Goal: Information Seeking & Learning: Learn about a topic

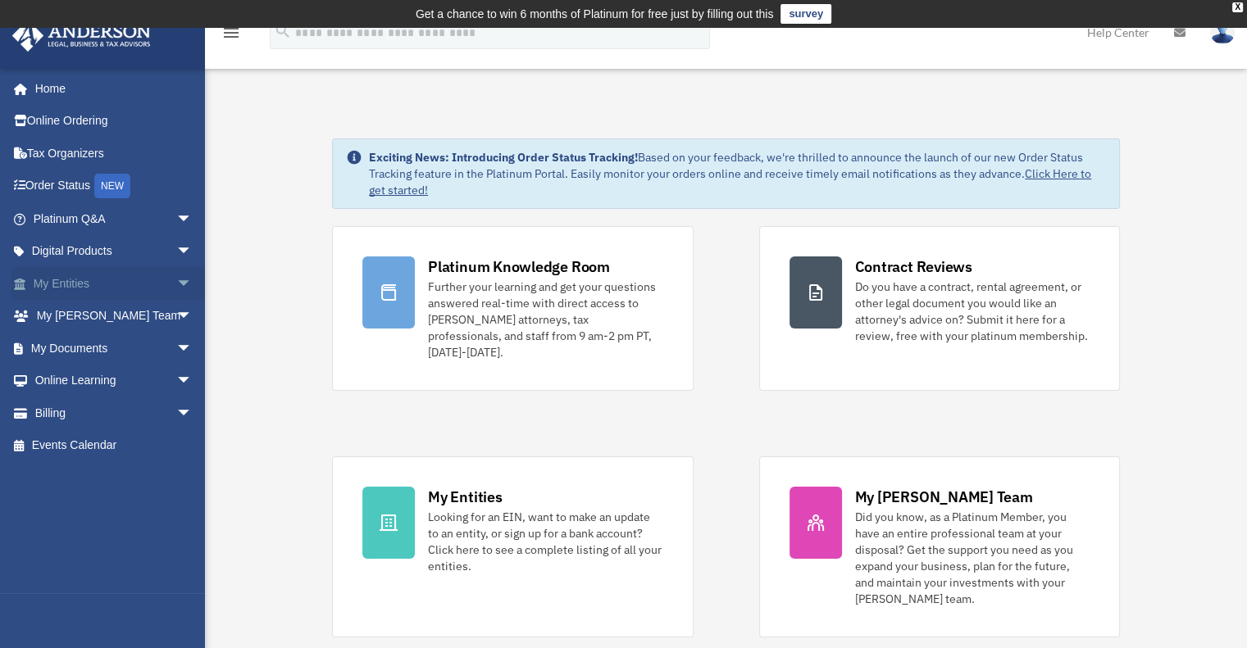
click at [62, 281] on link "My Entities arrow_drop_down" at bounding box center [114, 283] width 206 height 33
click at [176, 282] on span "arrow_drop_down" at bounding box center [192, 284] width 33 height 34
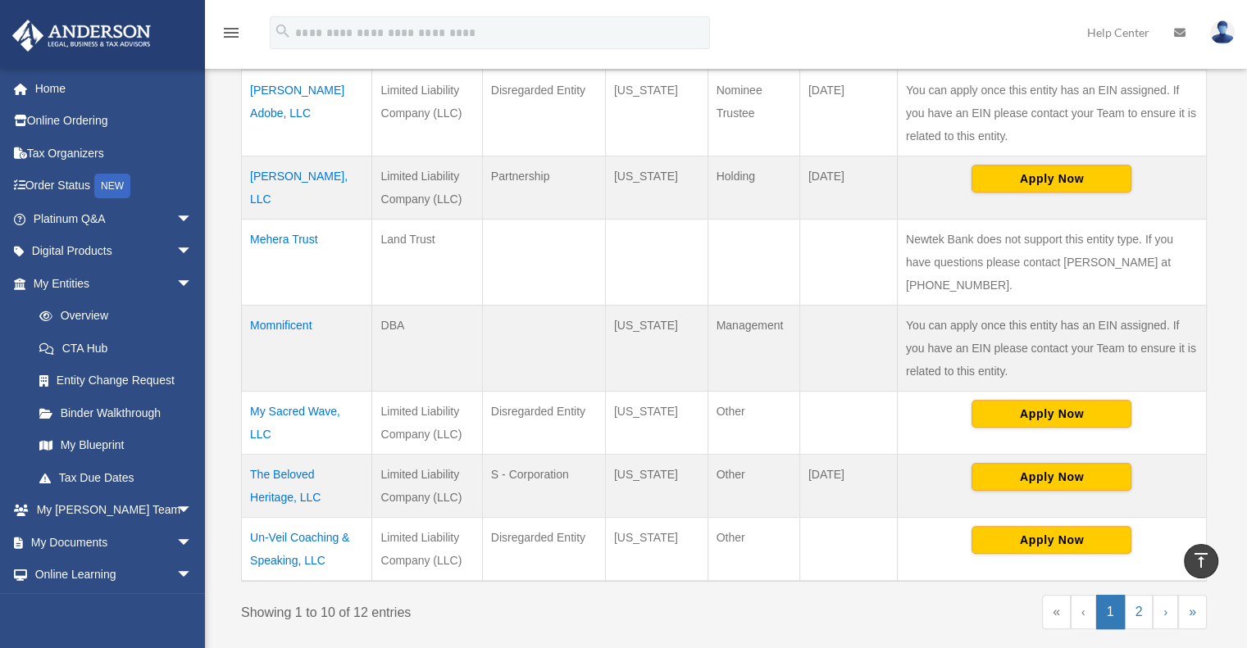
scroll to position [738, 0]
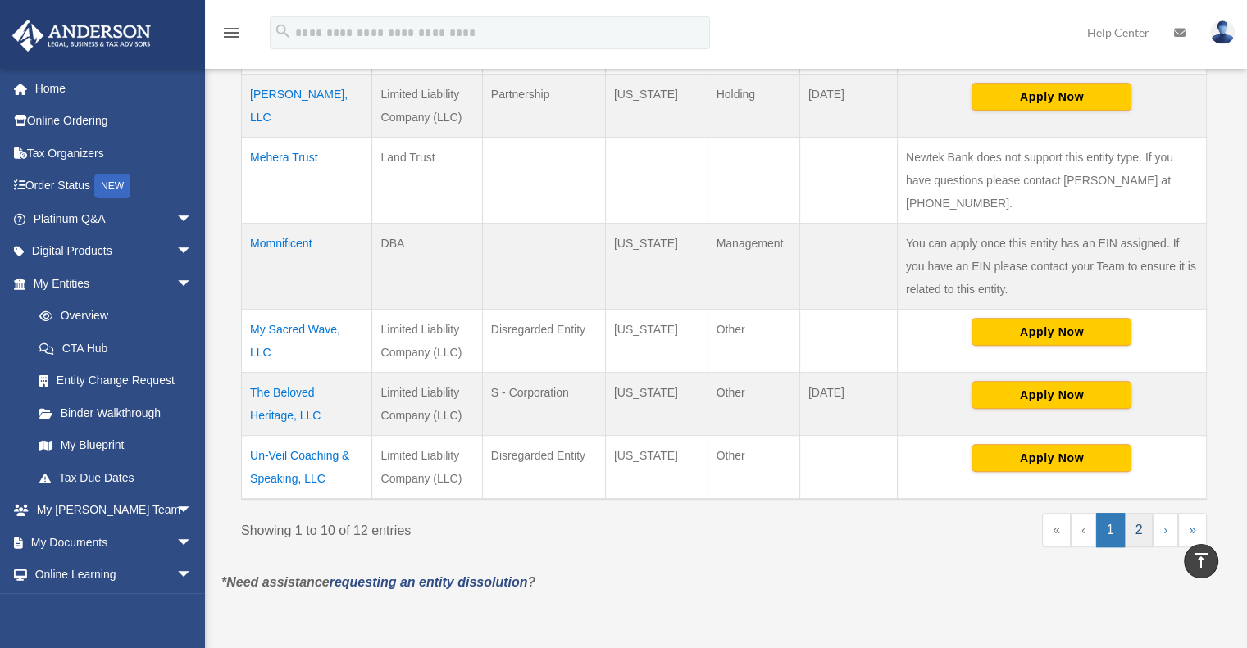
click at [1133, 513] on link "2" at bounding box center [1138, 530] width 29 height 34
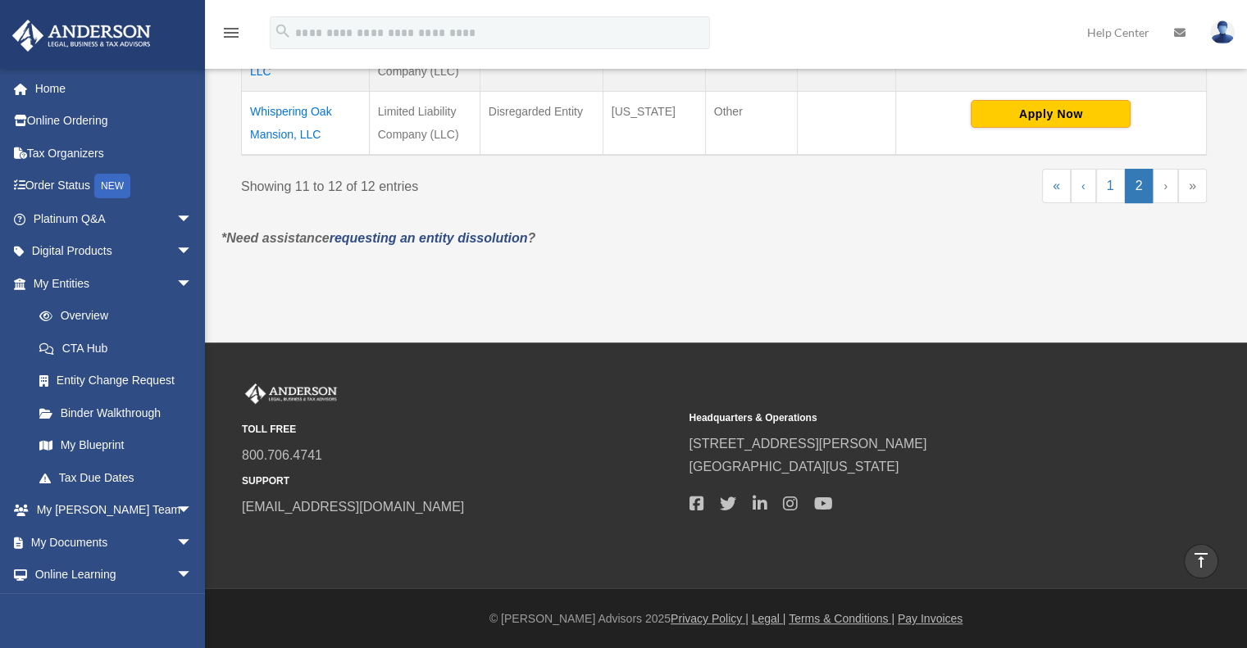
scroll to position [239, 0]
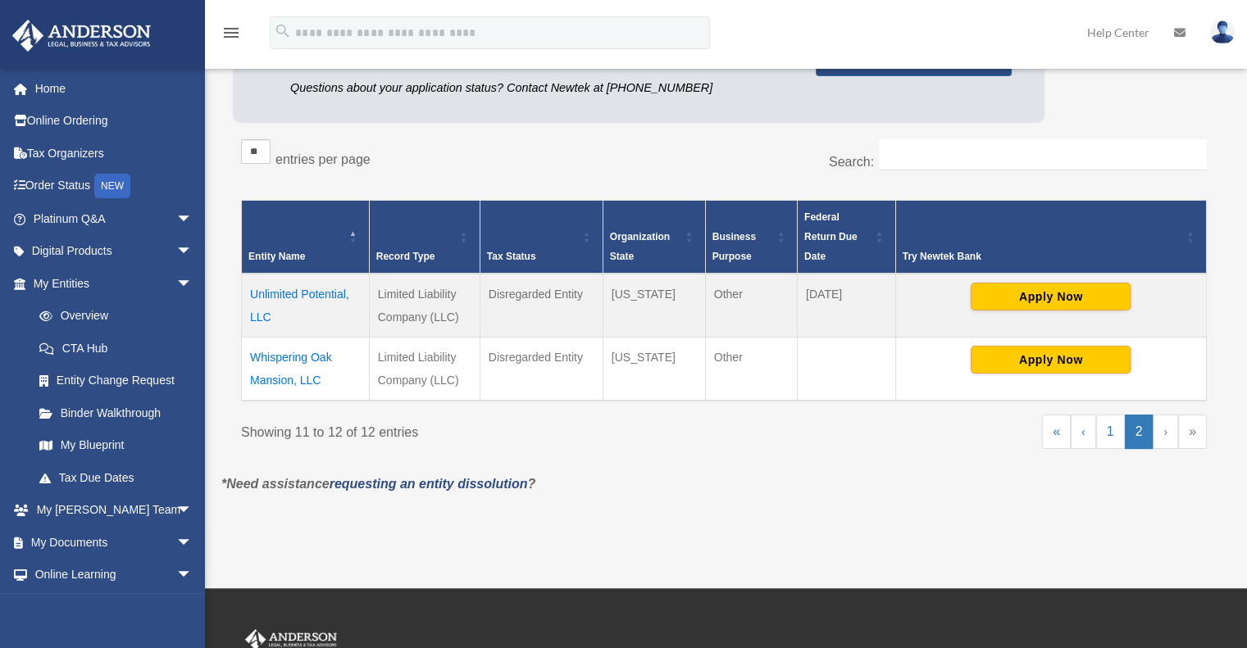
click at [296, 349] on td "Whispering Oak Mansion, LLC" at bounding box center [306, 369] width 128 height 64
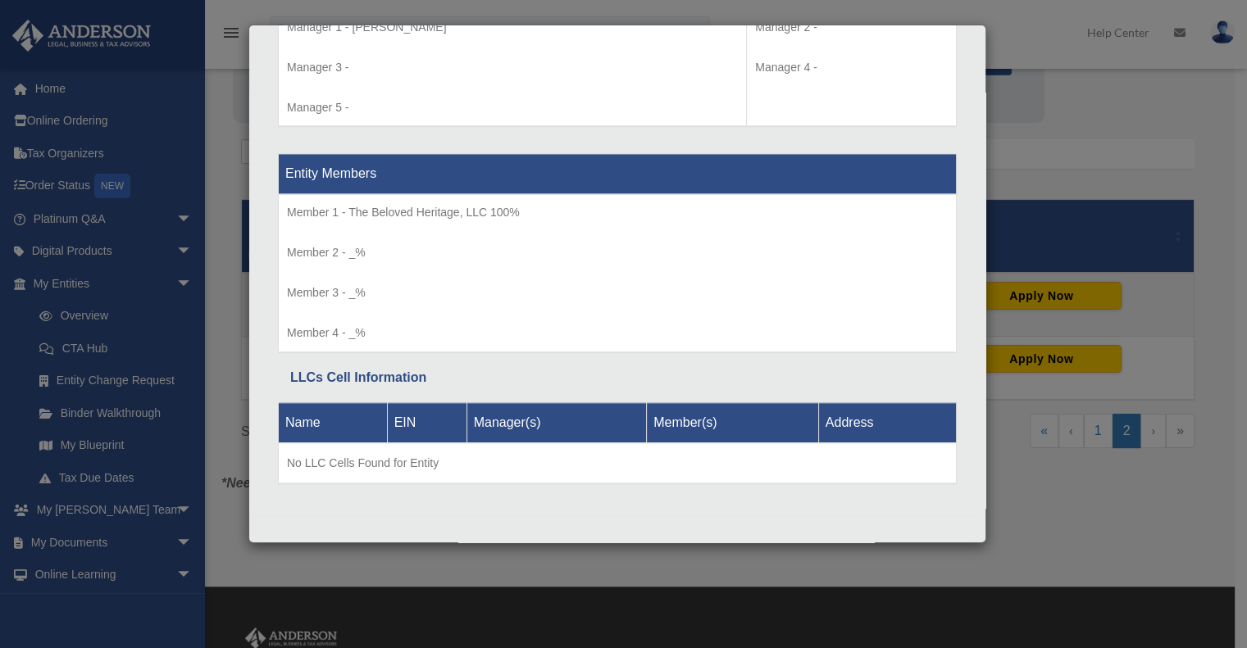
scroll to position [484, 0]
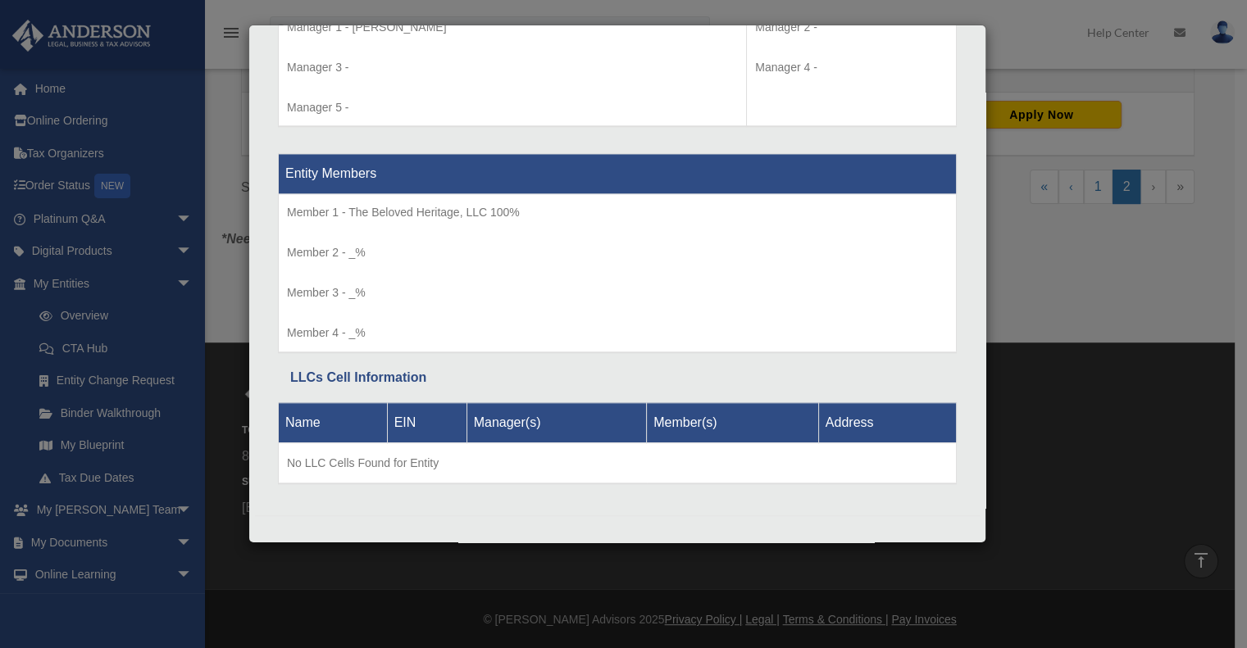
drag, startPoint x: 1155, startPoint y: 446, endPoint x: 1031, endPoint y: 427, distance: 125.2
click at [1153, 446] on div "Details × Articles Sent Organizational Date" at bounding box center [623, 324] width 1247 height 648
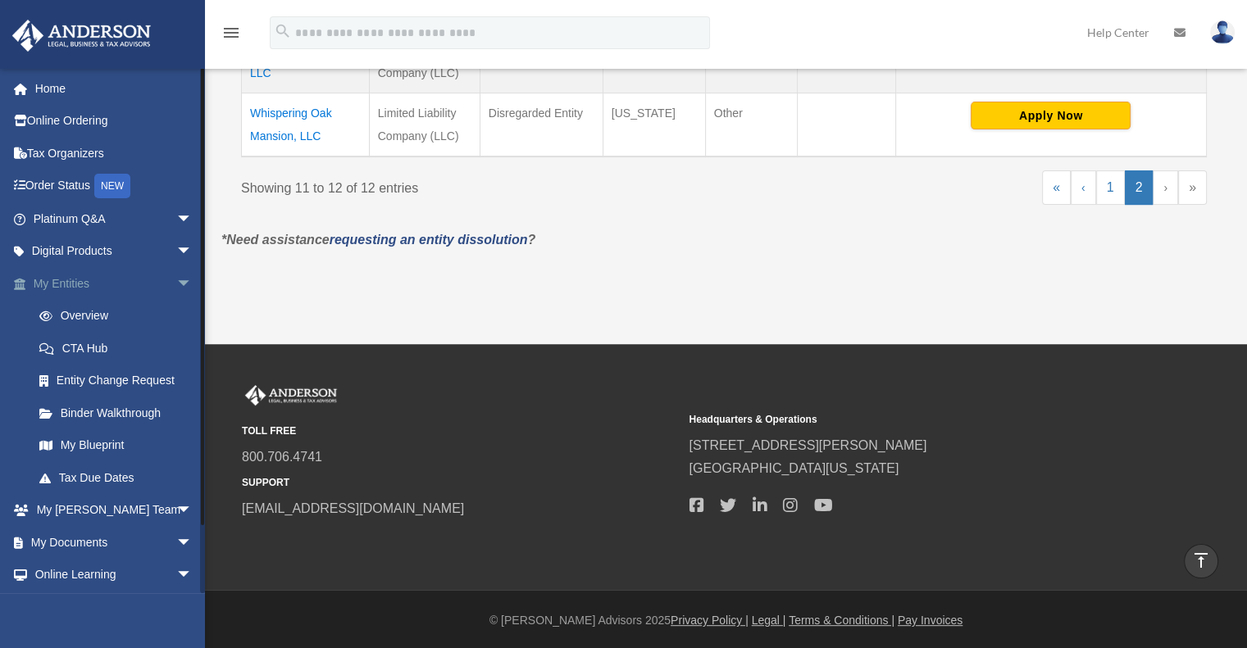
click at [176, 277] on span "arrow_drop_down" at bounding box center [192, 284] width 33 height 34
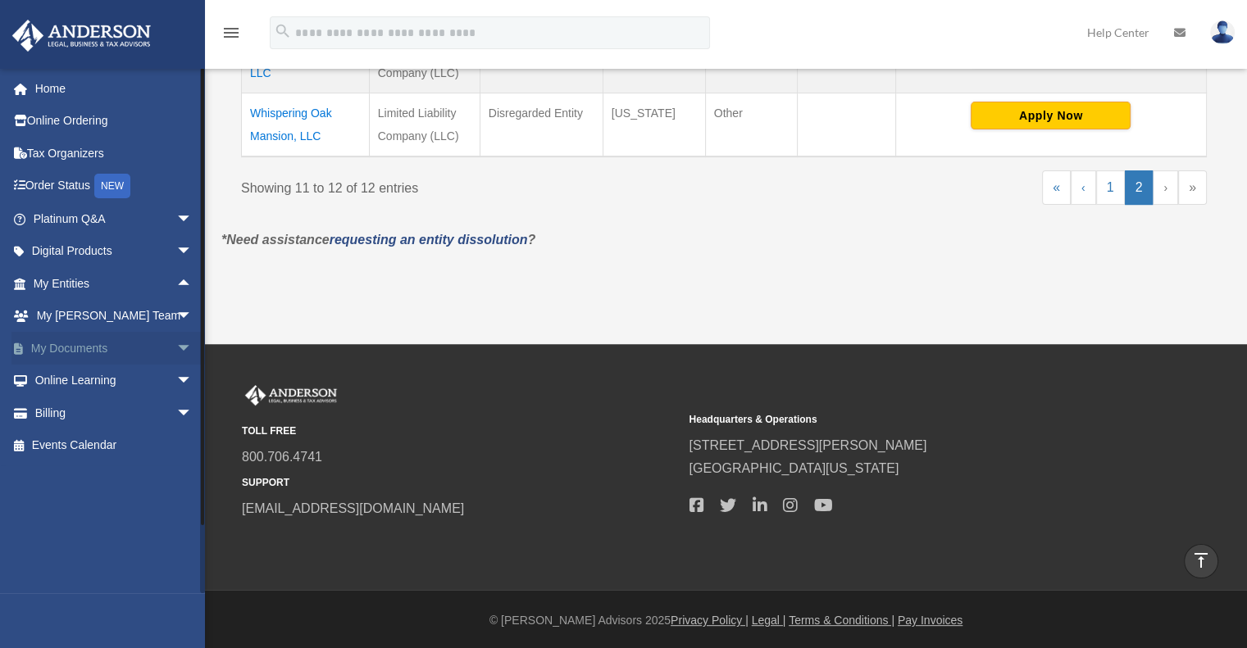
click at [88, 343] on link "My Documents arrow_drop_down" at bounding box center [114, 348] width 206 height 33
click at [176, 348] on span "arrow_drop_down" at bounding box center [192, 349] width 33 height 34
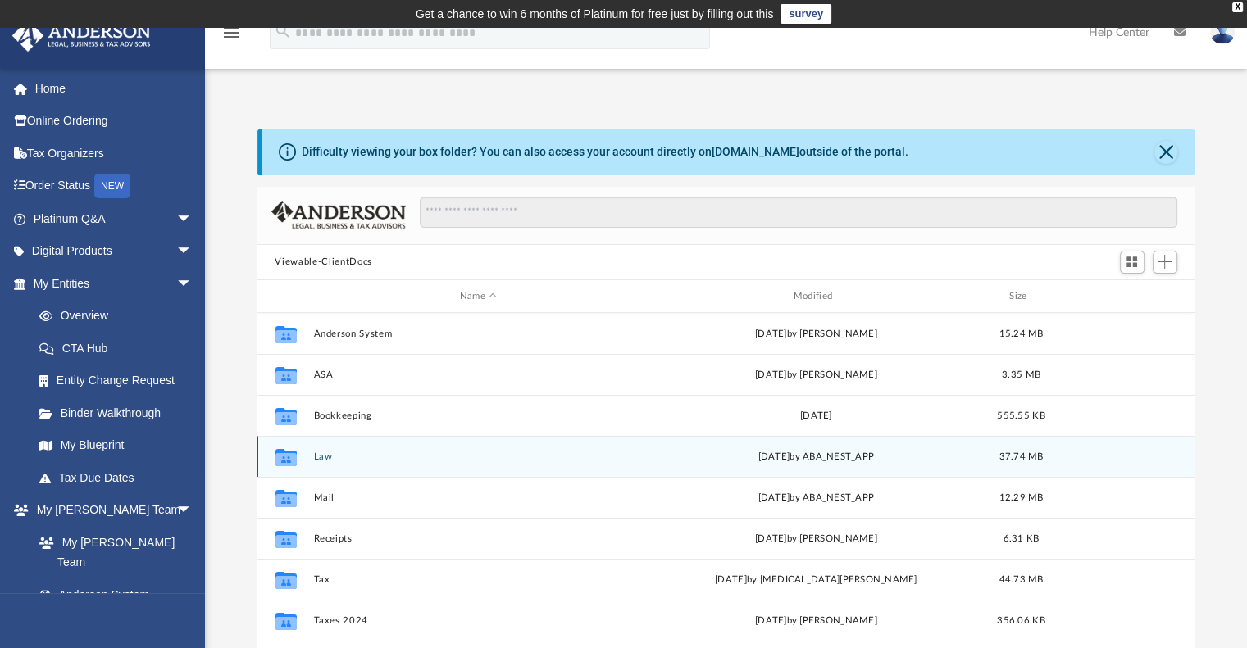
scroll to position [30, 0]
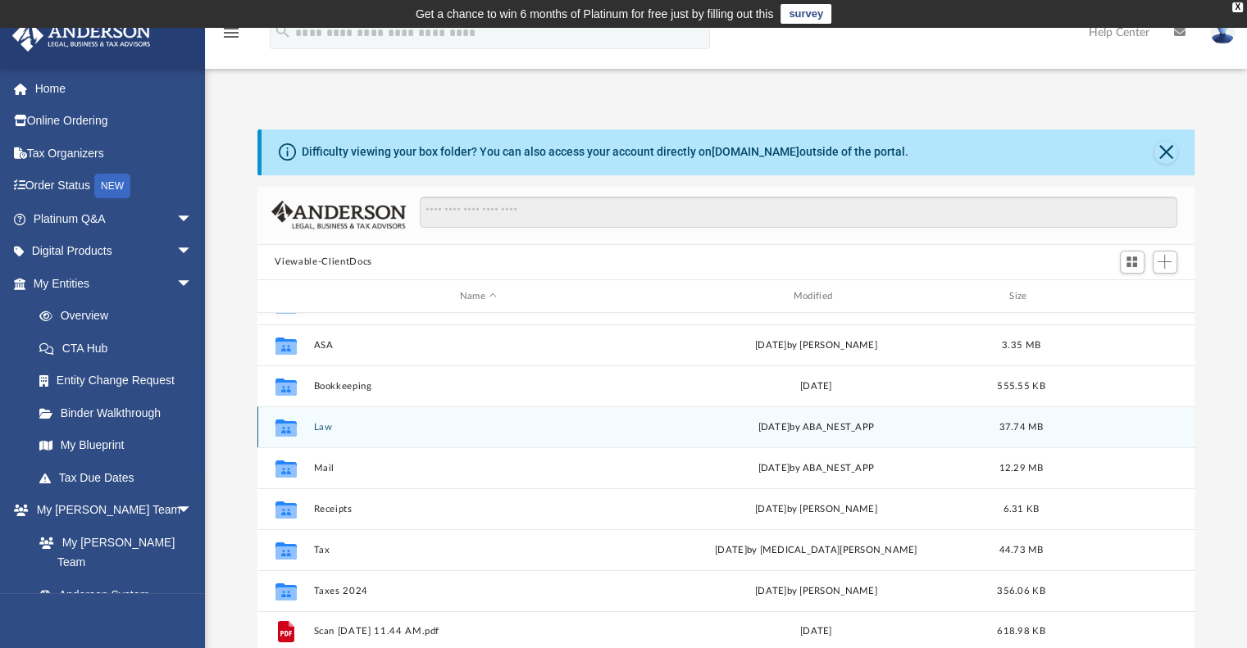
click at [306, 429] on div "Collaborated Folder" at bounding box center [285, 428] width 41 height 26
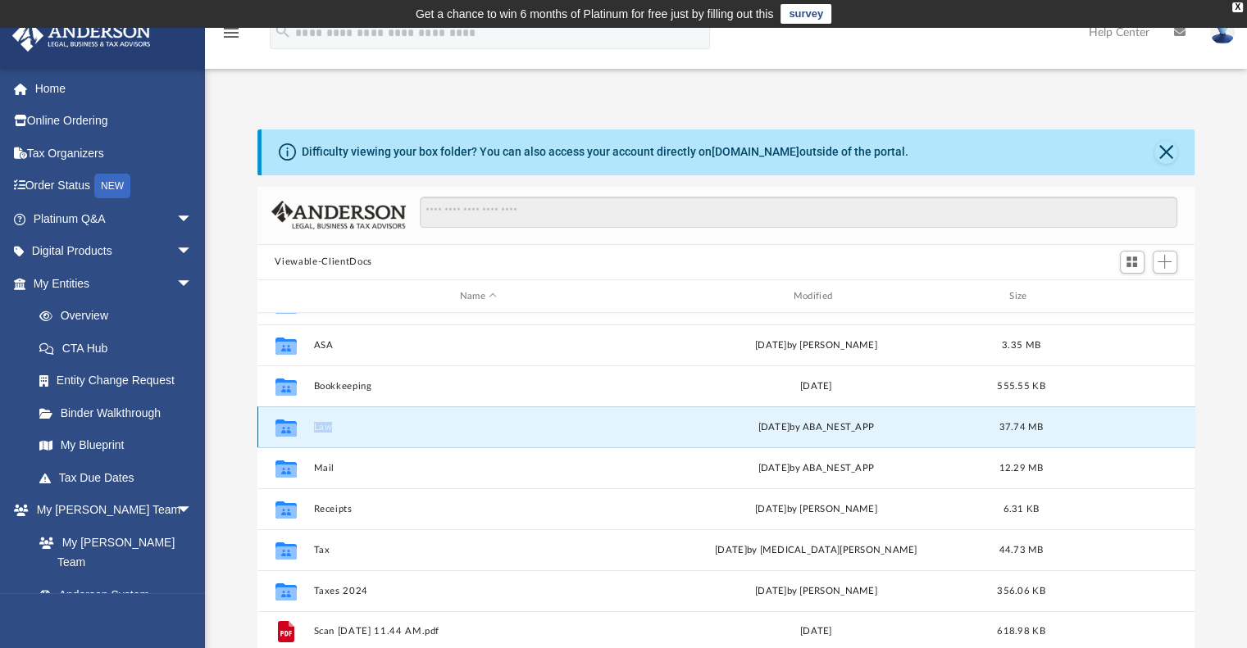
click at [306, 429] on div "Collaborated Folder" at bounding box center [285, 428] width 41 height 26
click at [285, 425] on icon "grid" at bounding box center [285, 430] width 21 height 13
click at [324, 427] on button "Law" at bounding box center [478, 427] width 330 height 11
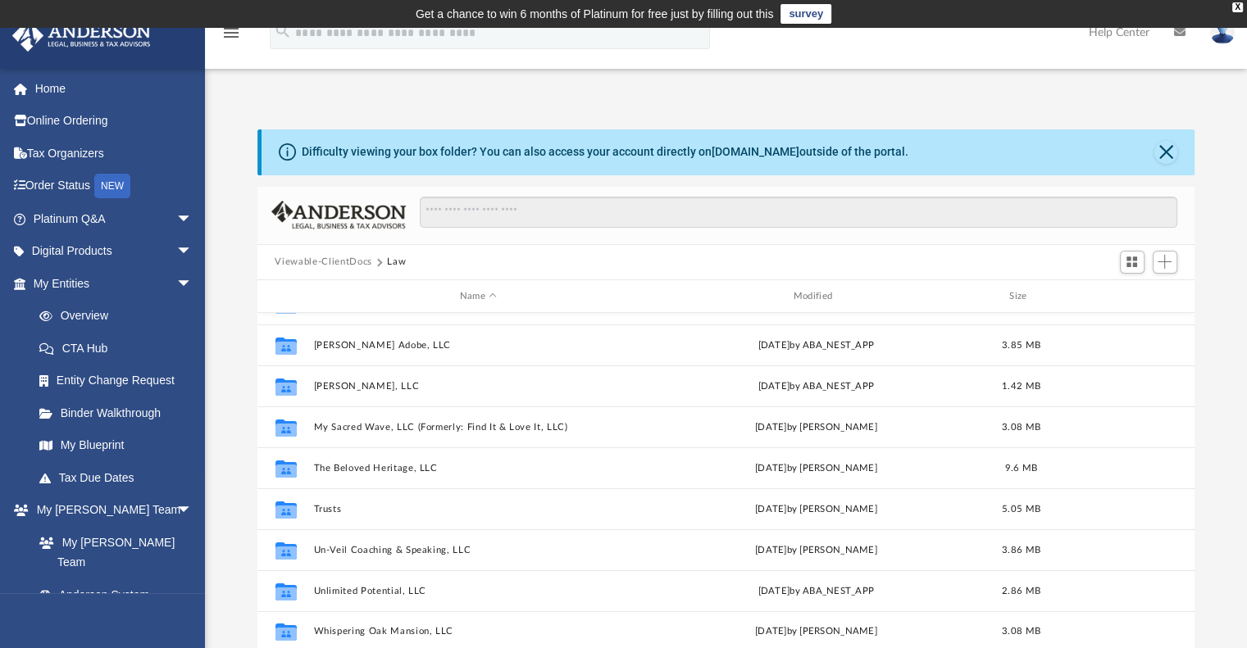
scroll to position [82, 0]
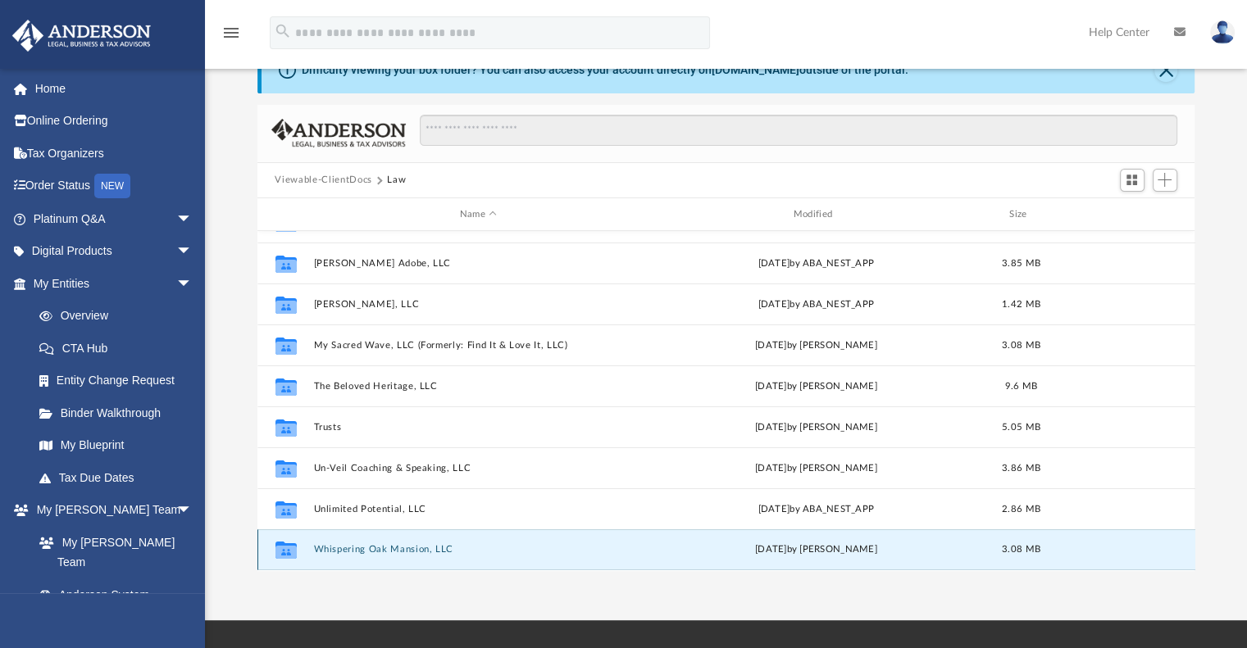
click at [380, 547] on button "Whispering Oak Mansion, LLC" at bounding box center [478, 550] width 330 height 11
click at [287, 548] on icon "grid" at bounding box center [285, 552] width 21 height 13
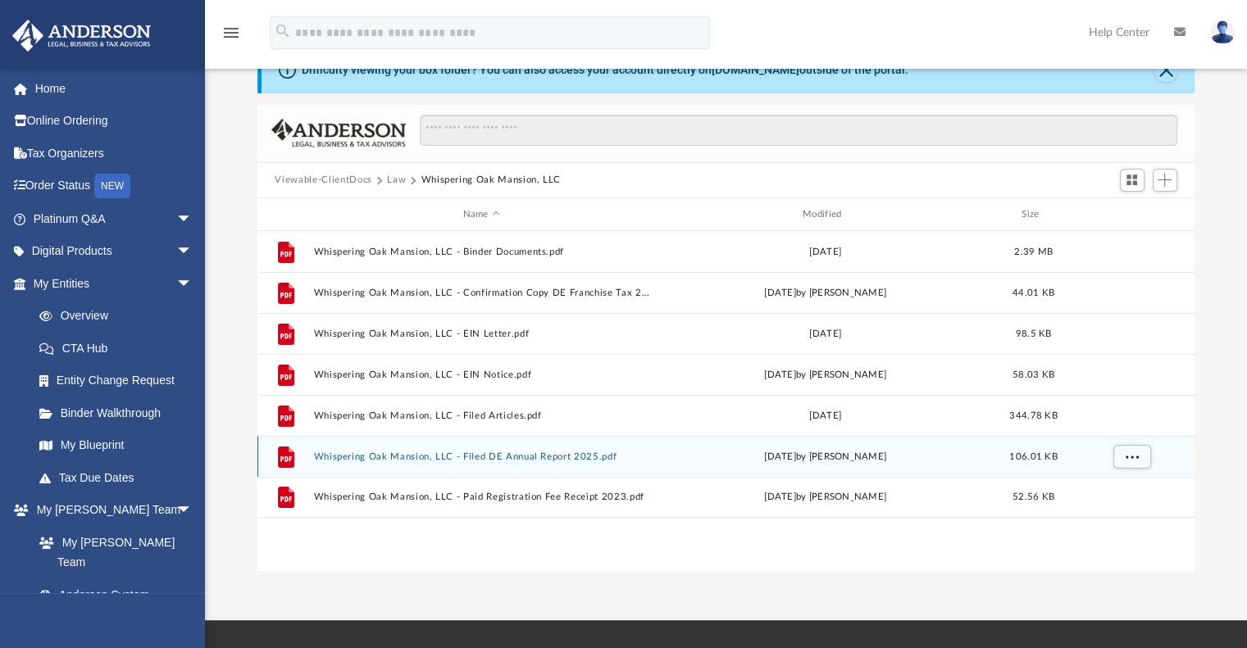
click at [395, 464] on div "File Whispering Oak Mansion, LLC - Filed DE Annual Report 2025.pdf Thu May 29 2…" at bounding box center [726, 456] width 938 height 41
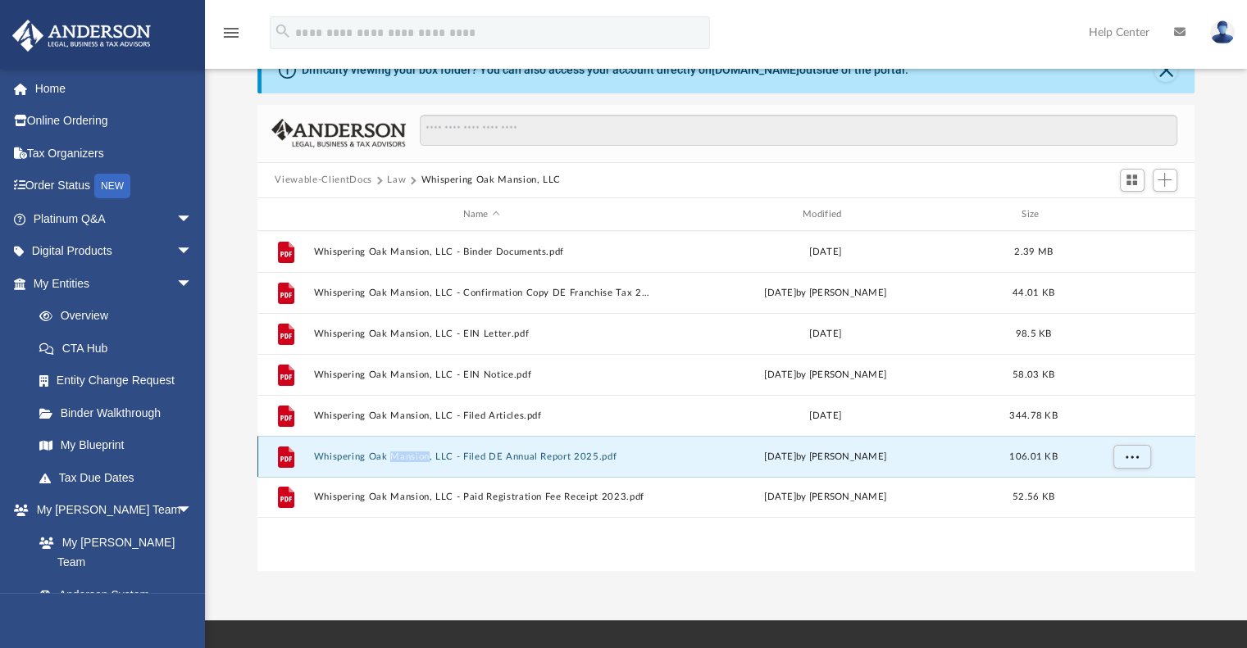
click at [395, 464] on div "File Whispering Oak Mansion, LLC - Filed DE Annual Report 2025.pdf Thu May 29 2…" at bounding box center [726, 456] width 938 height 41
click at [384, 449] on div "File Whispering Oak Mansion, LLC - Filed DE Annual Report 2025.pdf Thu May 29 2…" at bounding box center [726, 456] width 938 height 41
click at [287, 460] on icon "grid" at bounding box center [284, 459] width 11 height 5
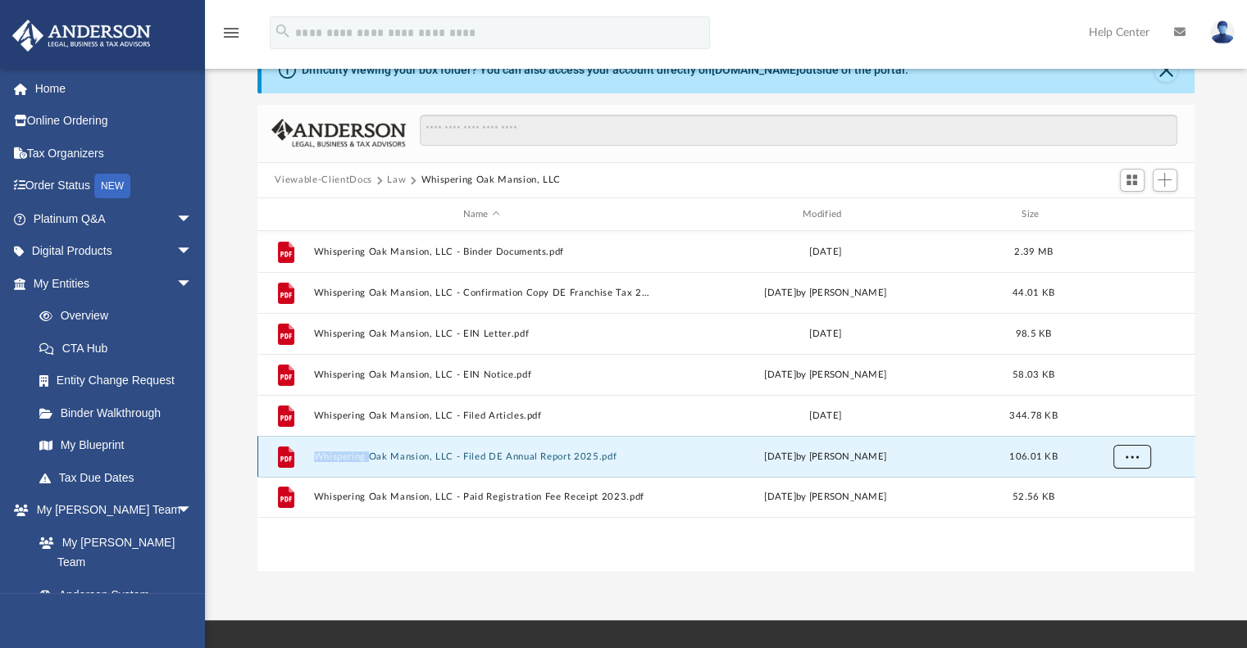
click at [1124, 458] on span "More options" at bounding box center [1130, 456] width 13 height 9
click at [1110, 489] on li "Preview" at bounding box center [1116, 490] width 48 height 17
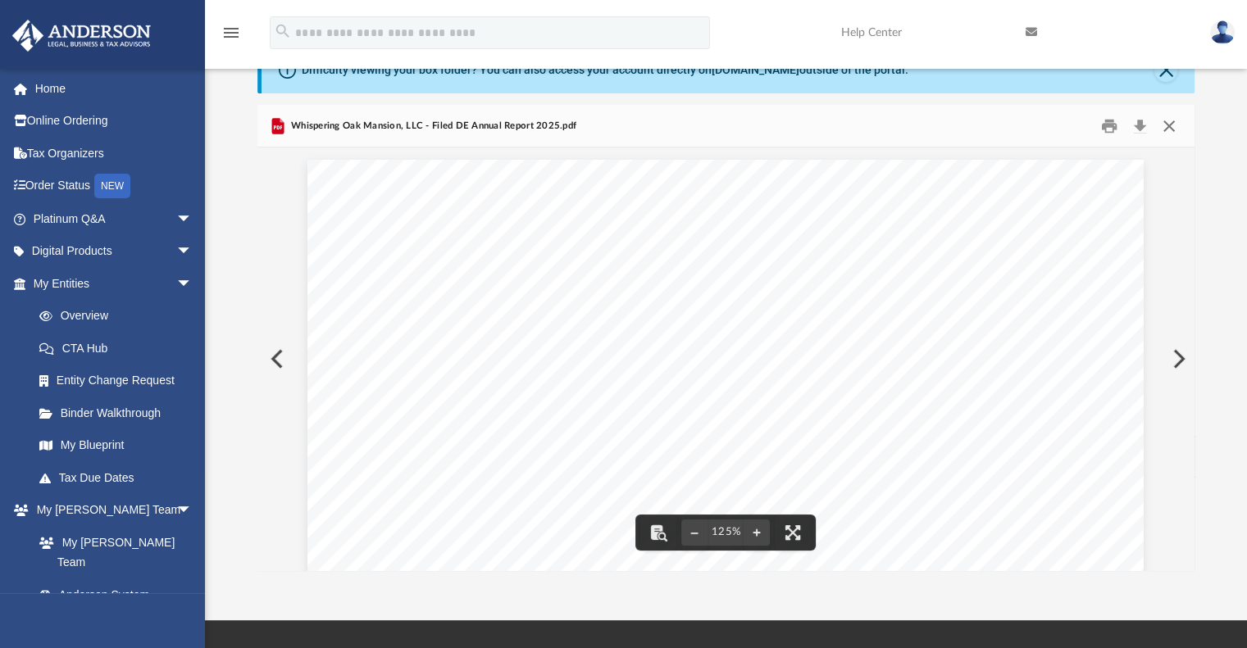
click at [1161, 126] on button "Close" at bounding box center [1169, 125] width 30 height 25
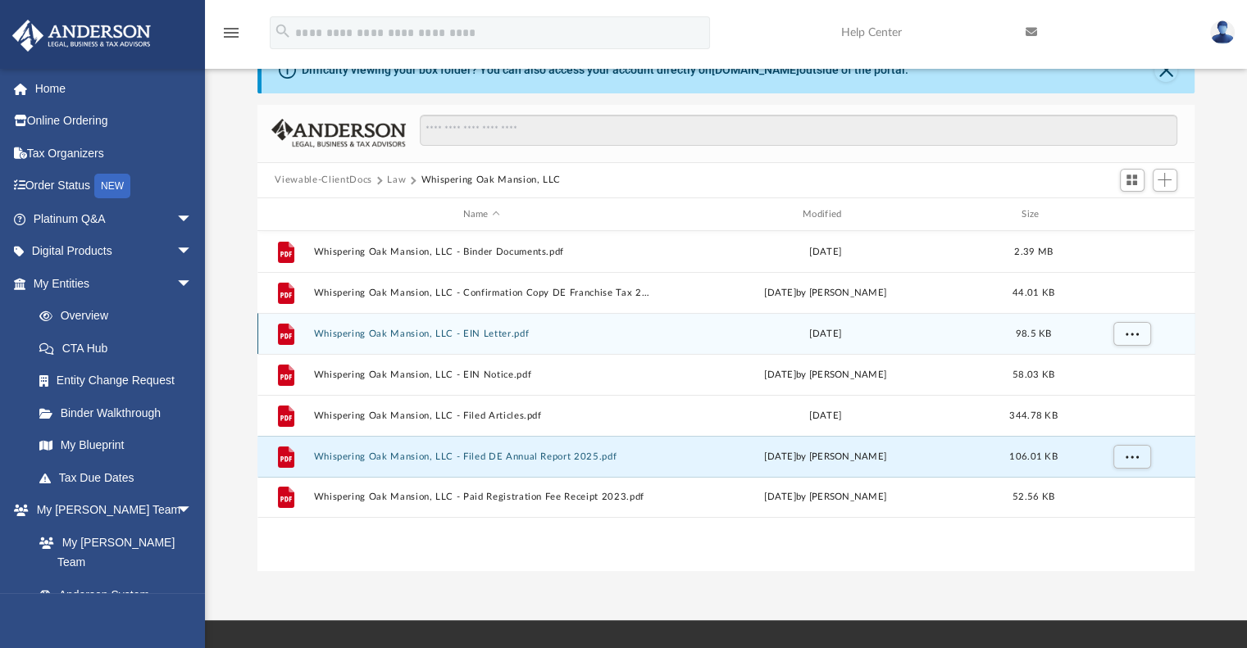
click at [401, 340] on div "File Whispering Oak Mansion, LLC - EIN Letter.pdf Thu Sep 22 2022 98.5 KB" at bounding box center [726, 333] width 938 height 41
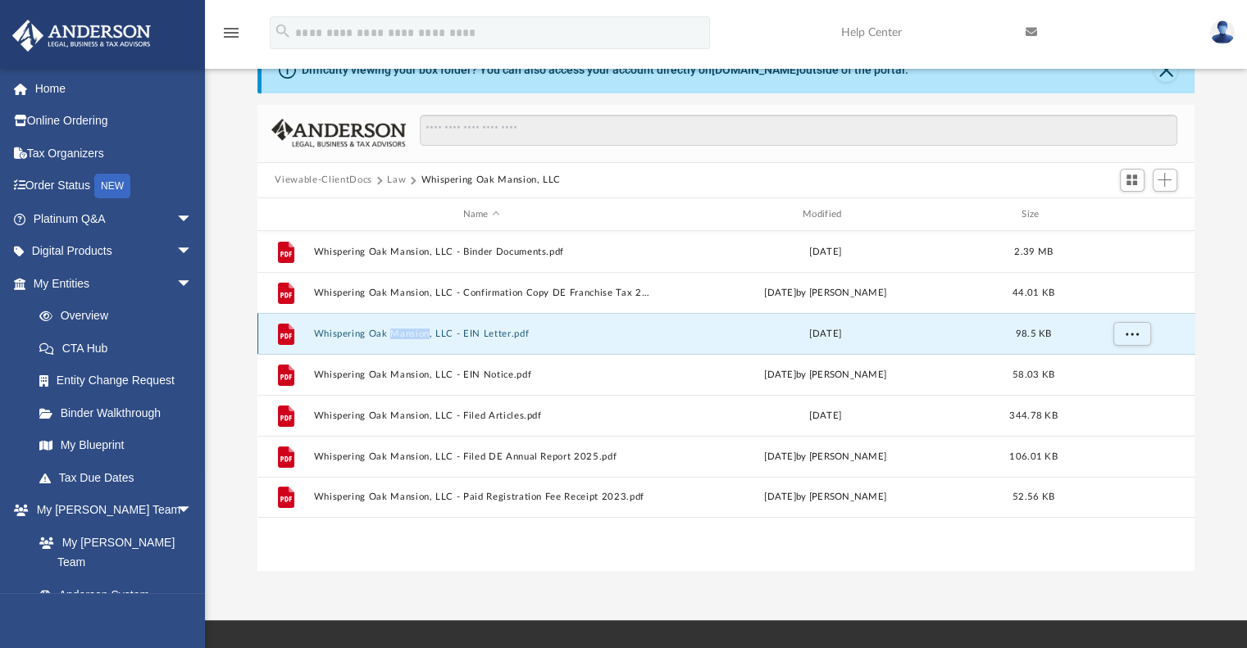
click at [401, 340] on div "File Whispering Oak Mansion, LLC - EIN Letter.pdf Thu Sep 22 2022 98.5 KB" at bounding box center [726, 333] width 938 height 41
click at [279, 339] on icon "grid" at bounding box center [285, 334] width 16 height 21
click at [1131, 330] on span "More options" at bounding box center [1130, 333] width 13 height 9
click at [1108, 365] on li "Preview" at bounding box center [1116, 367] width 48 height 17
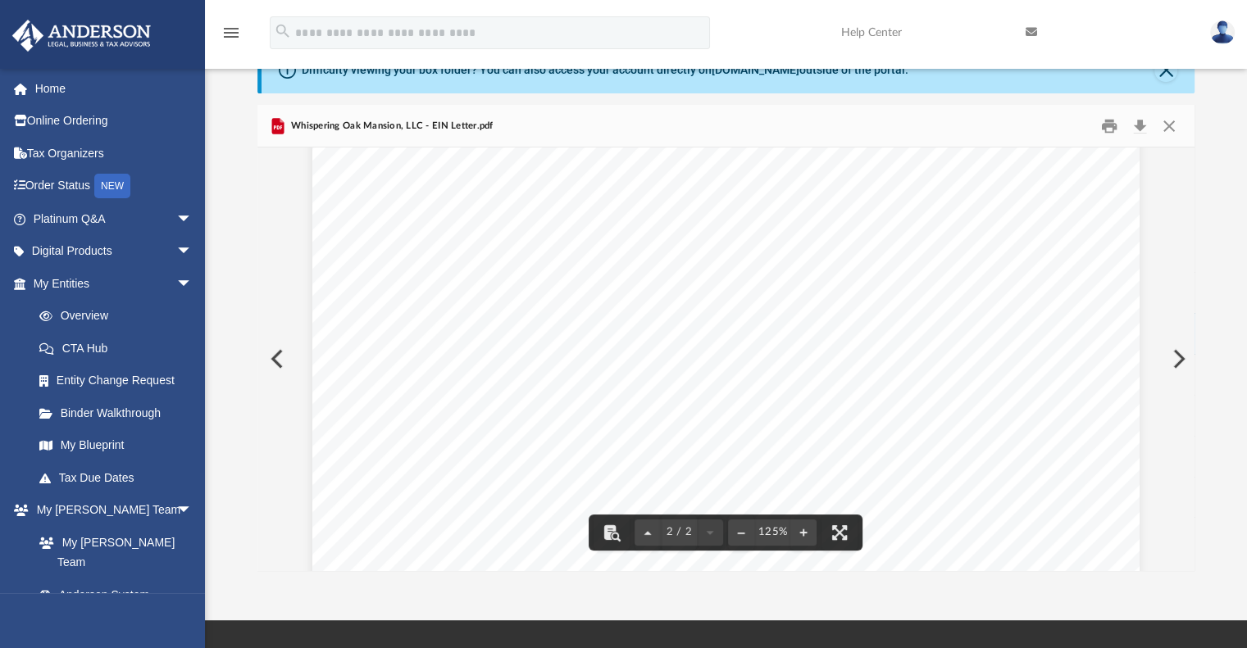
scroll to position [1778, 0]
click at [1155, 110] on div "Whispering Oak Mansion, LLC - EIN Letter.pdf" at bounding box center [726, 126] width 938 height 43
click at [1170, 120] on button "Close" at bounding box center [1169, 125] width 30 height 25
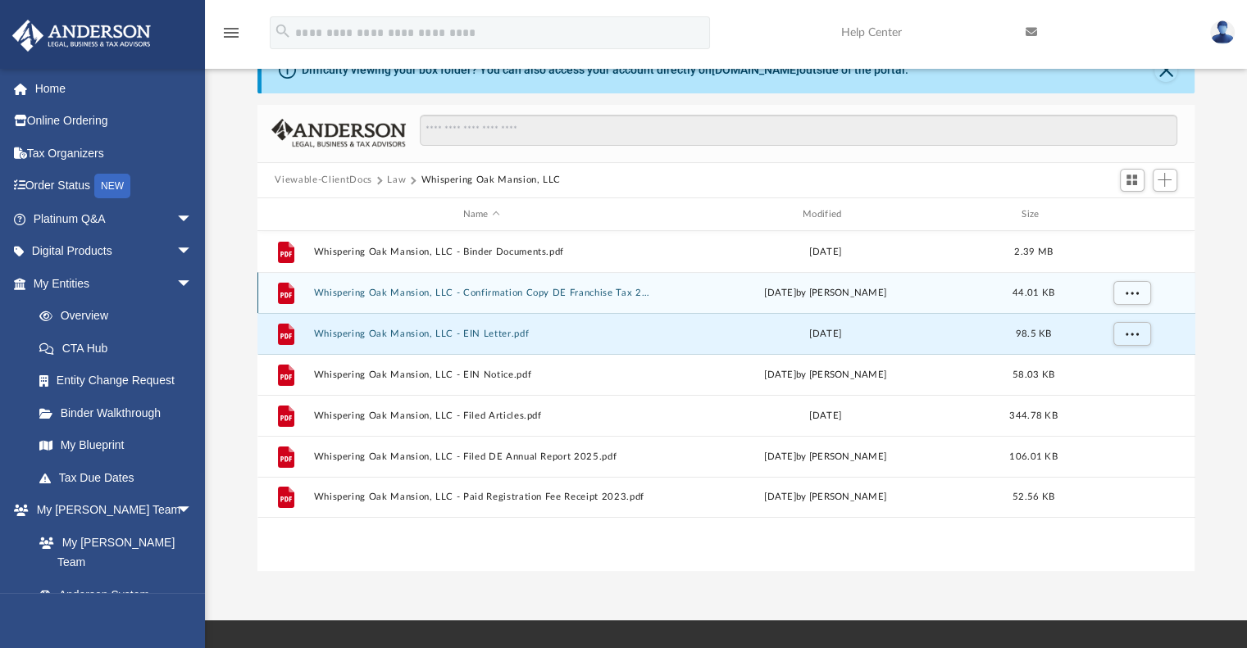
click at [358, 289] on button "Whispering Oak Mansion, LLC - Confirmation Copy DE Franchise Tax 2024.pdf" at bounding box center [481, 293] width 336 height 11
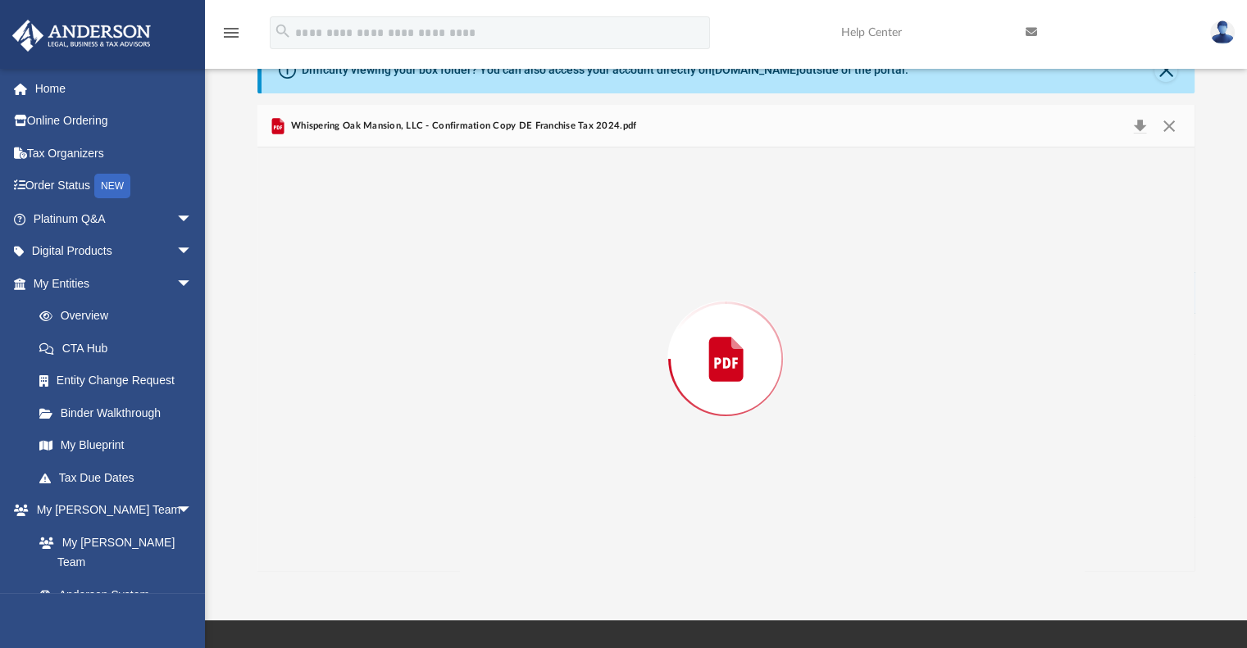
click at [358, 289] on div "Preview" at bounding box center [726, 359] width 938 height 423
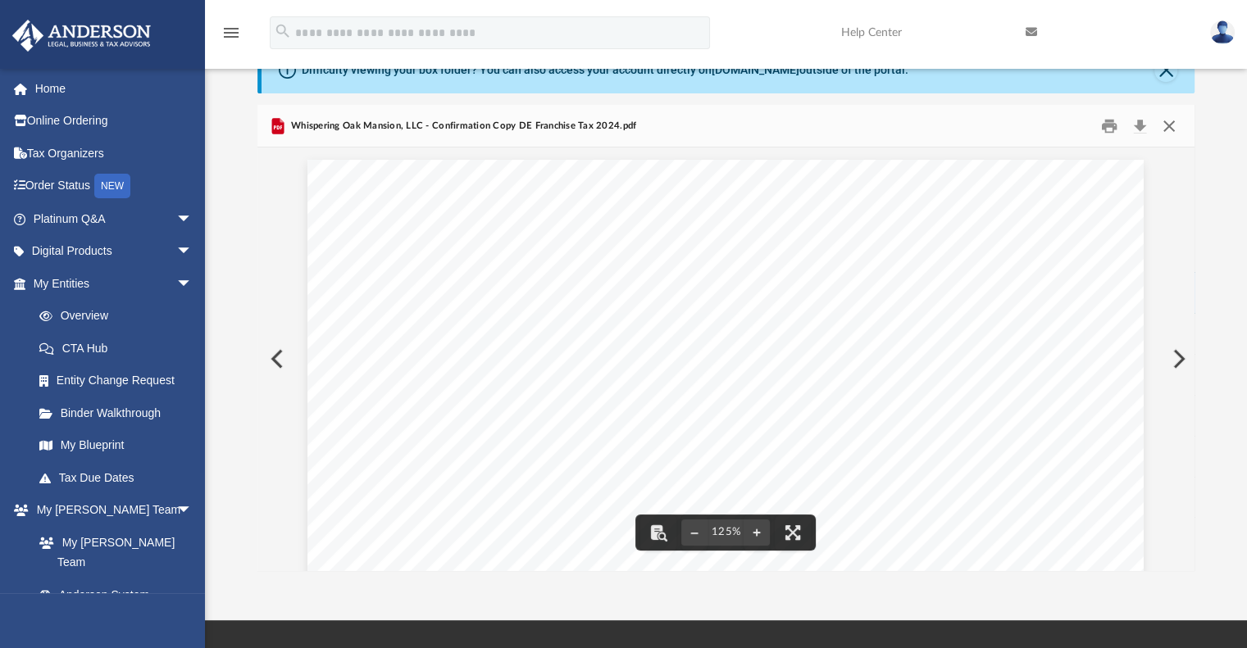
drag, startPoint x: 1172, startPoint y: 131, endPoint x: 870, endPoint y: 175, distance: 305.5
click at [1169, 130] on button "Close" at bounding box center [1169, 125] width 30 height 25
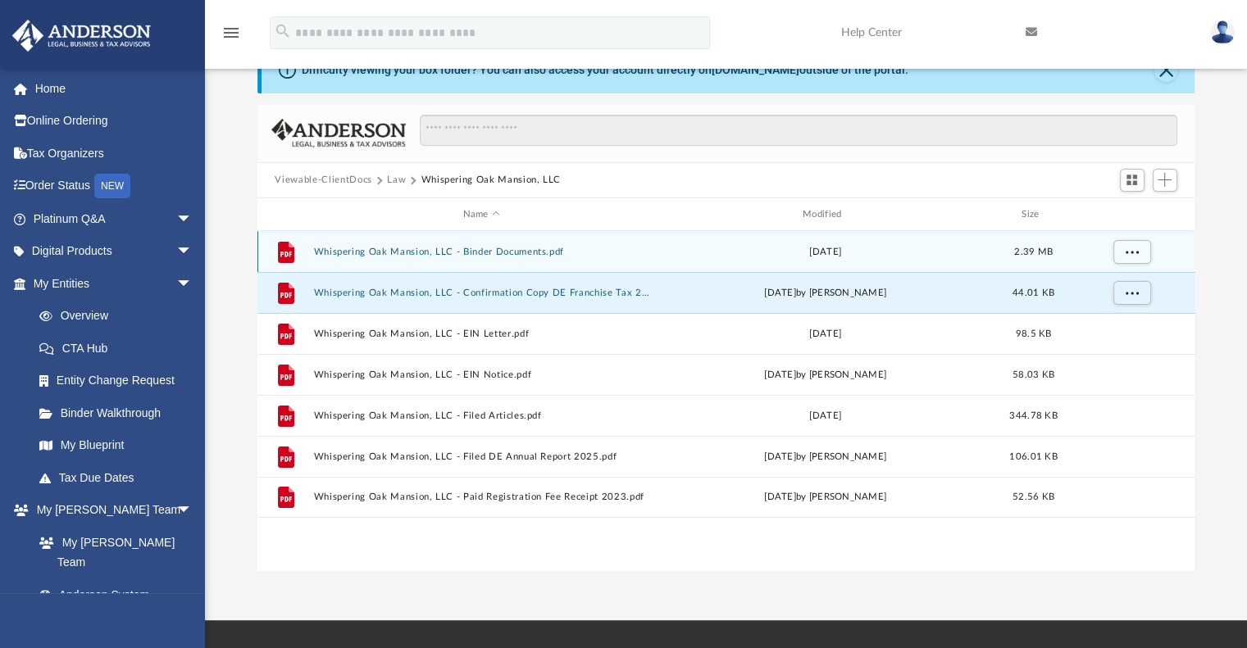
click at [408, 250] on button "Whispering Oak Mansion, LLC - Binder Documents.pdf" at bounding box center [481, 252] width 336 height 11
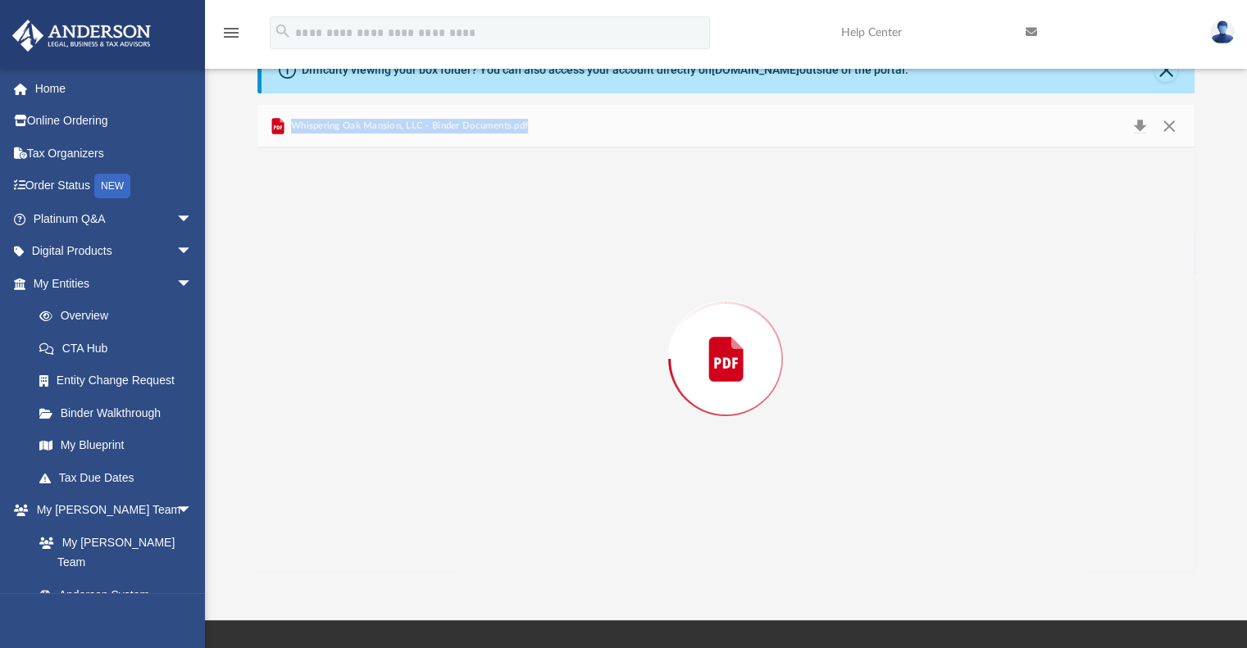
click at [408, 250] on div "Preview" at bounding box center [726, 359] width 938 height 423
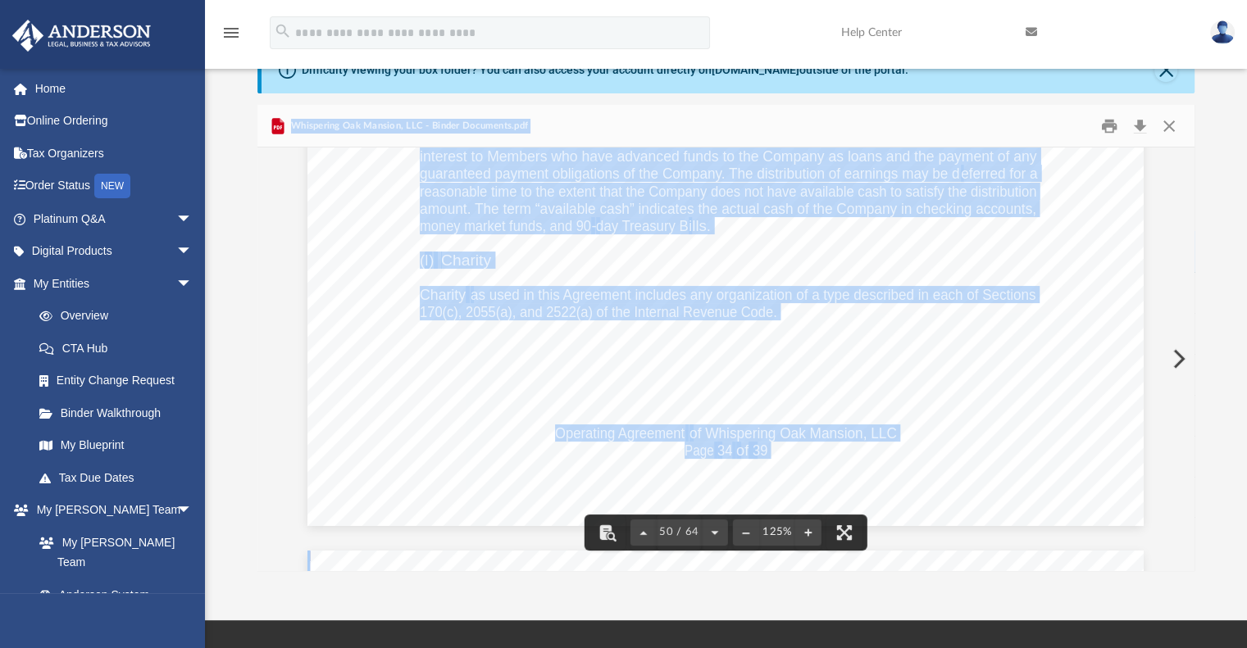
scroll to position [54374, 0]
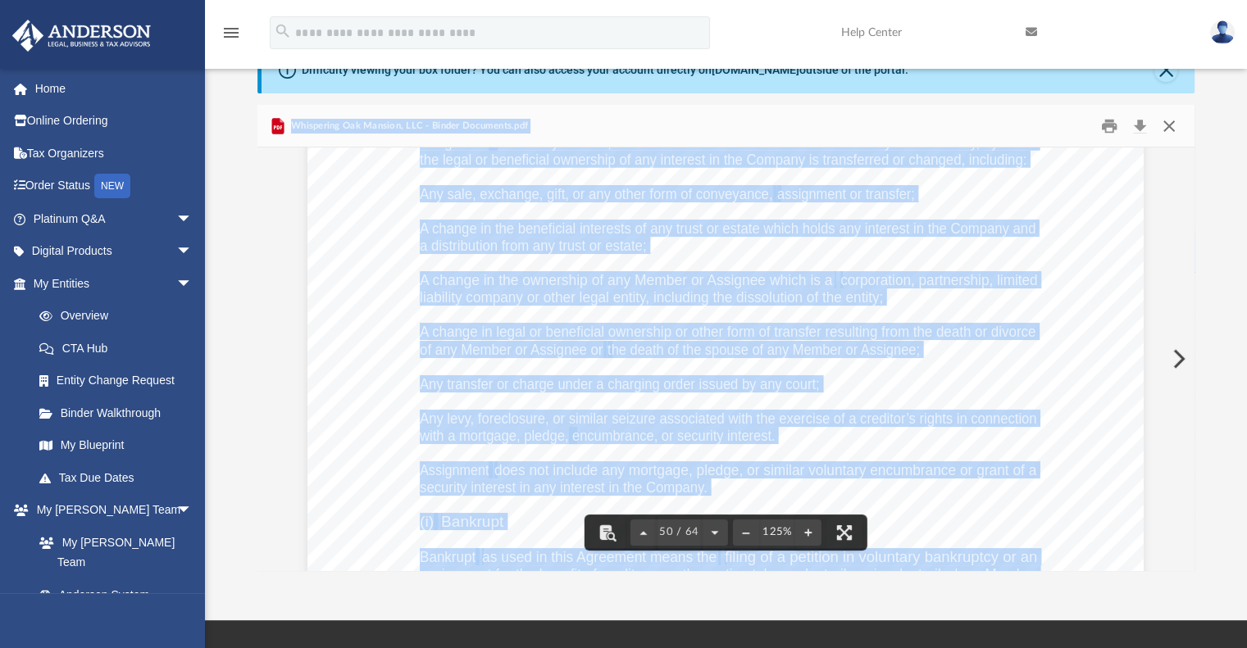
click at [1168, 122] on button "Close" at bounding box center [1169, 125] width 30 height 25
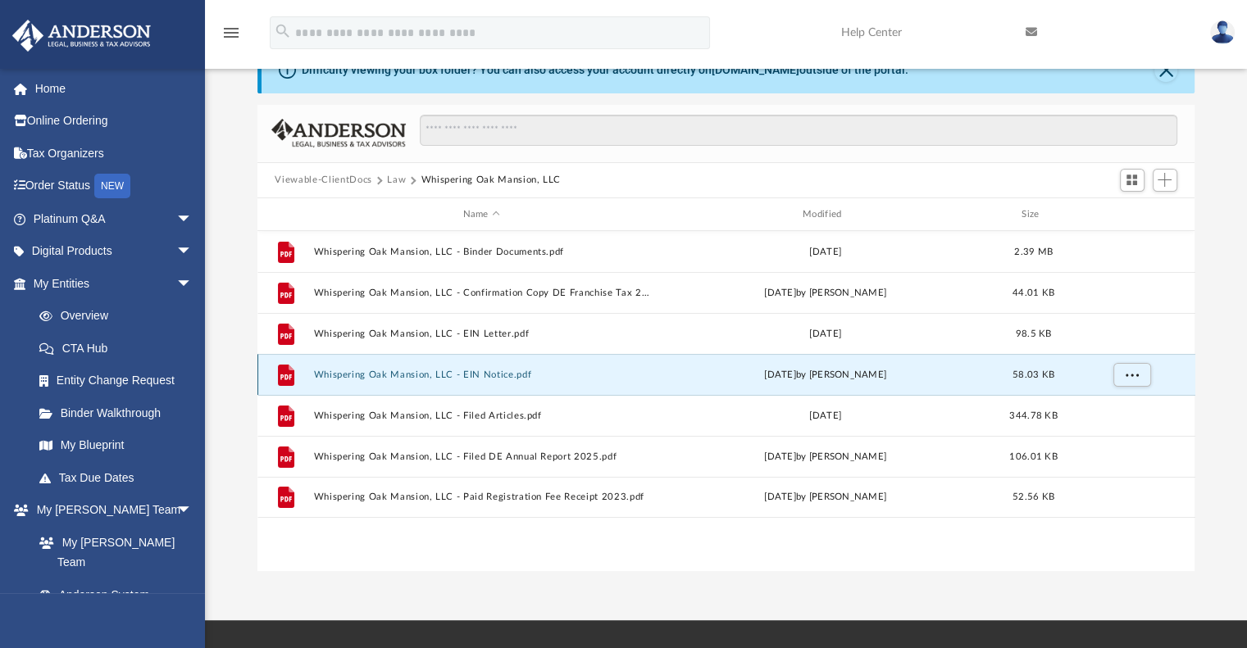
click at [479, 373] on button "Whispering Oak Mansion, LLC - EIN Notice.pdf" at bounding box center [481, 375] width 336 height 11
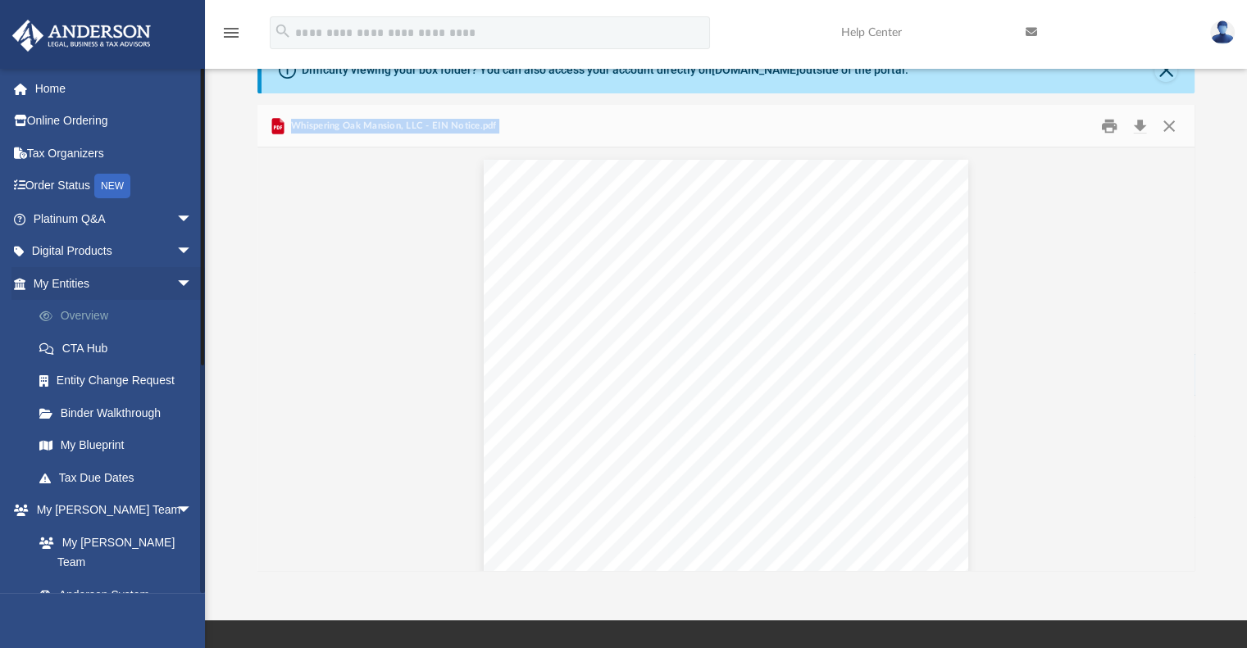
click at [75, 320] on link "Overview" at bounding box center [120, 316] width 194 height 33
click at [176, 284] on span "arrow_drop_down" at bounding box center [192, 284] width 33 height 34
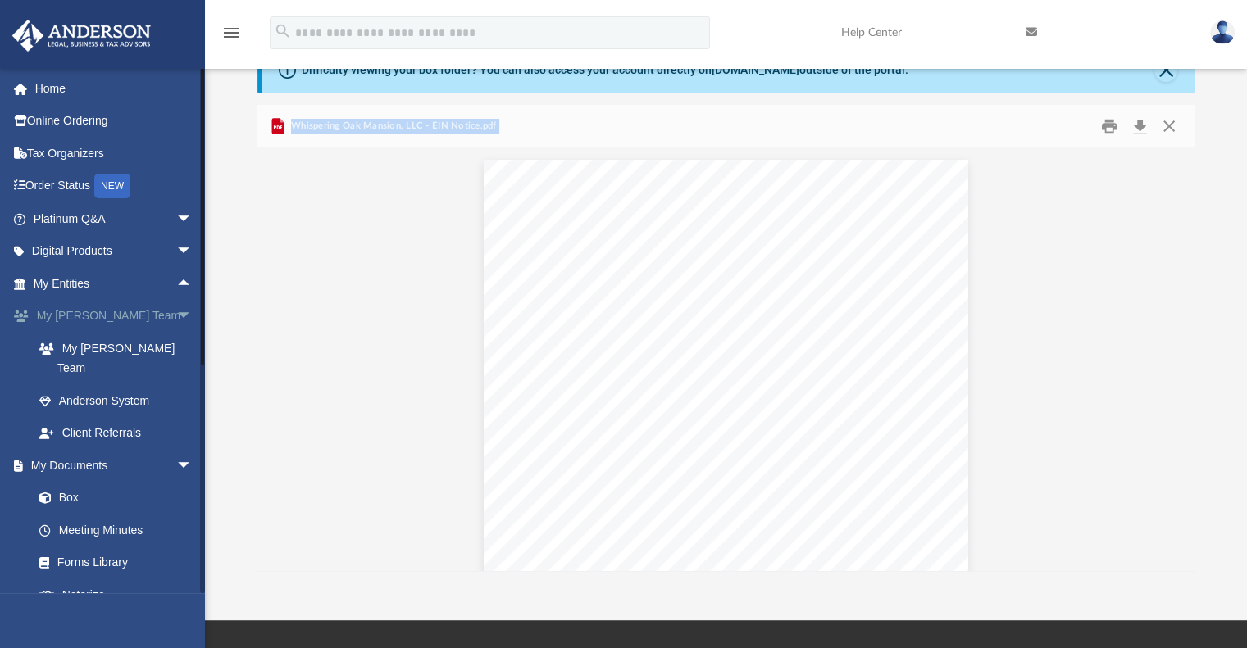
click at [176, 316] on span "arrow_drop_down" at bounding box center [192, 317] width 33 height 34
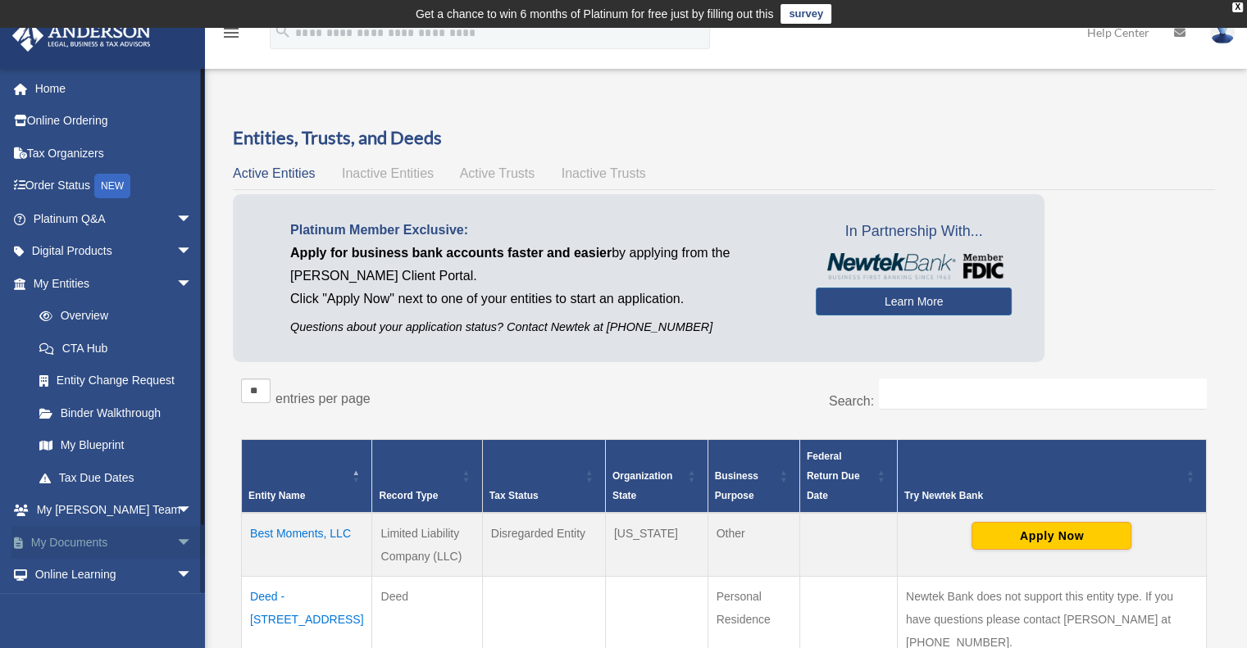
click at [85, 538] on link "My Documents arrow_drop_down" at bounding box center [114, 542] width 206 height 33
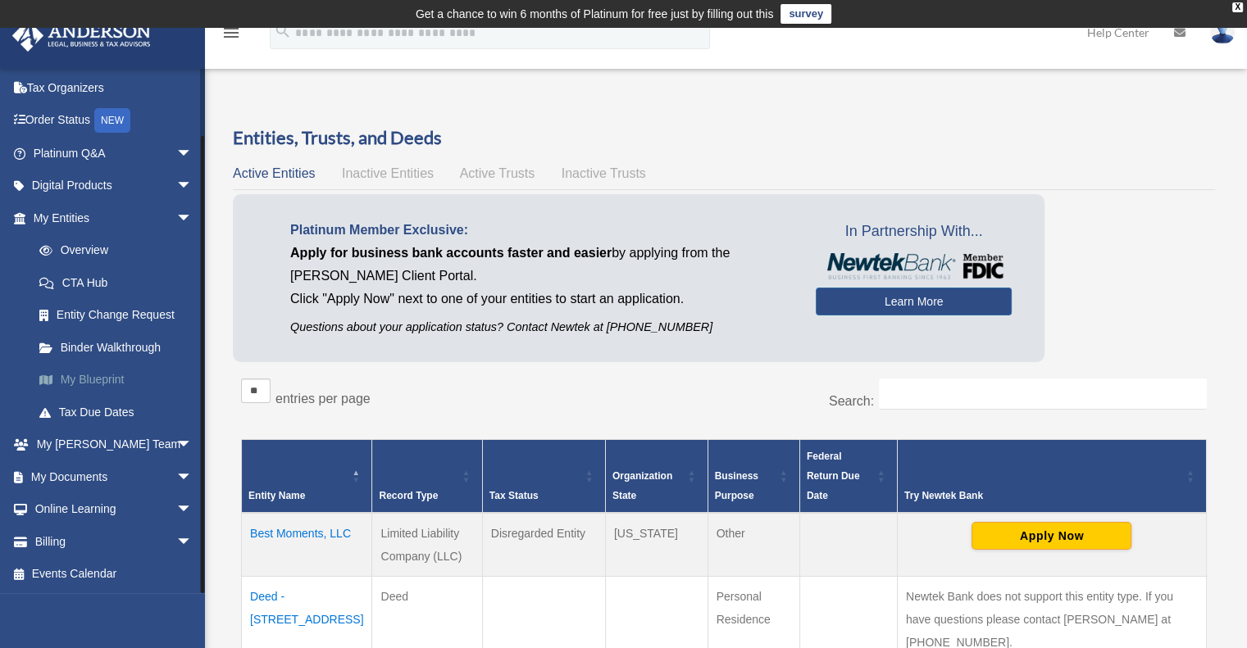
scroll to position [246, 0]
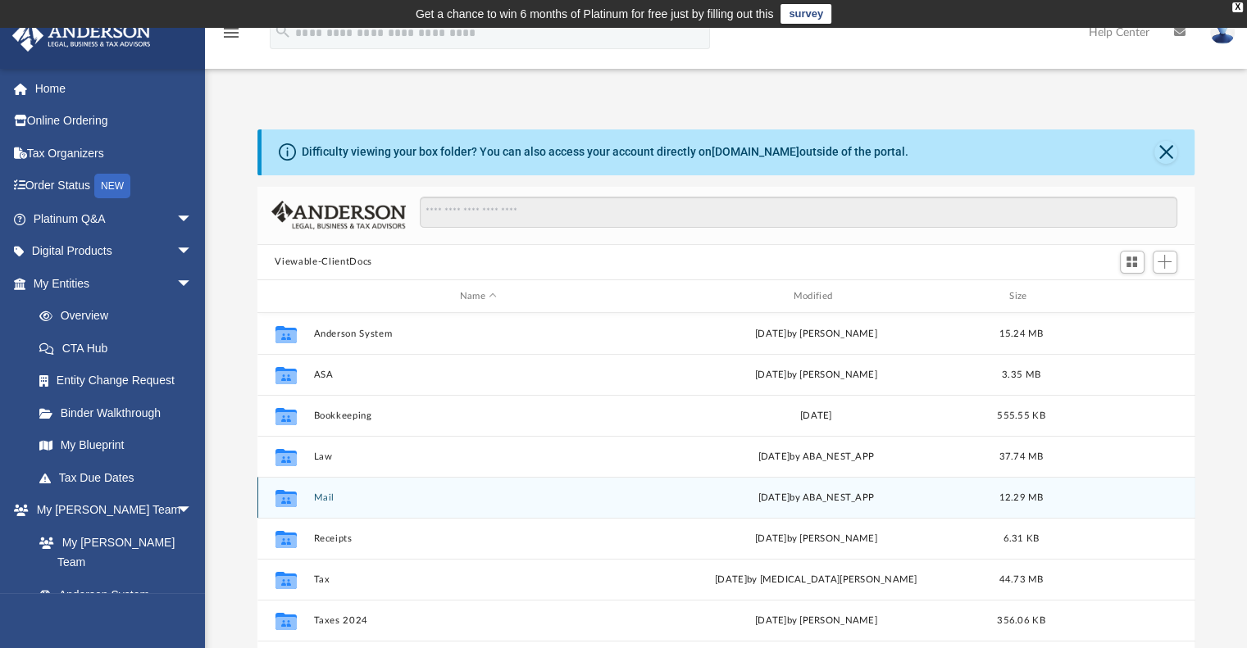
scroll to position [30, 0]
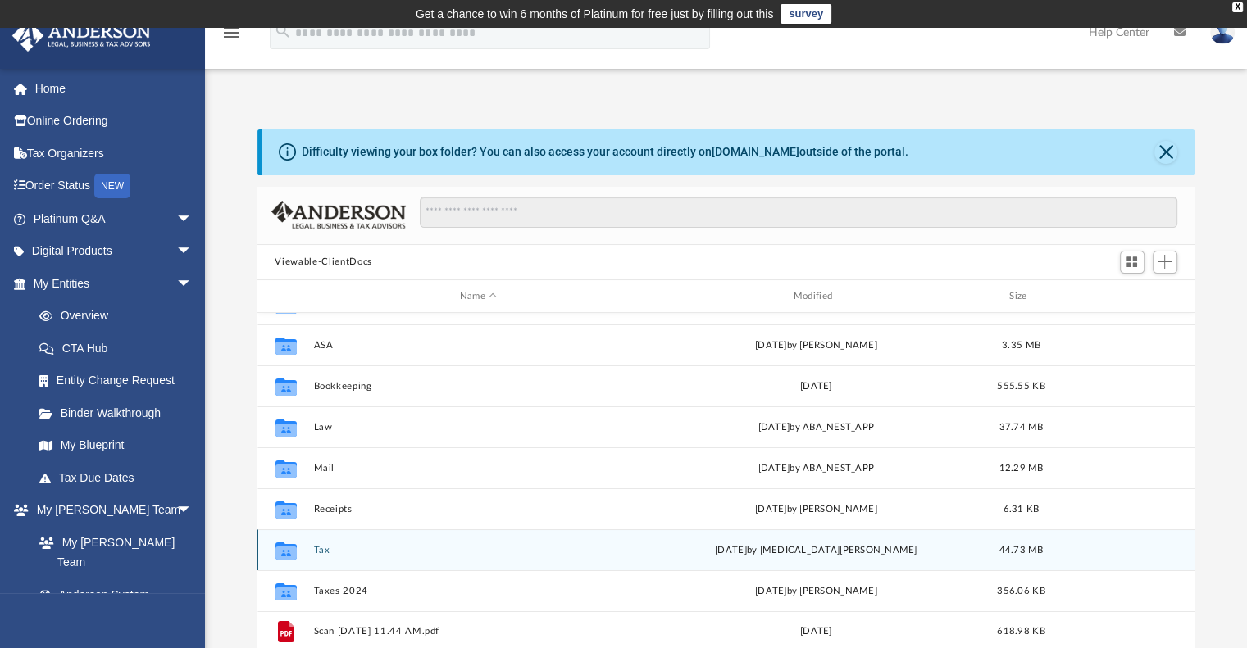
click at [298, 558] on icon "Collaborated Folder" at bounding box center [285, 551] width 26 height 26
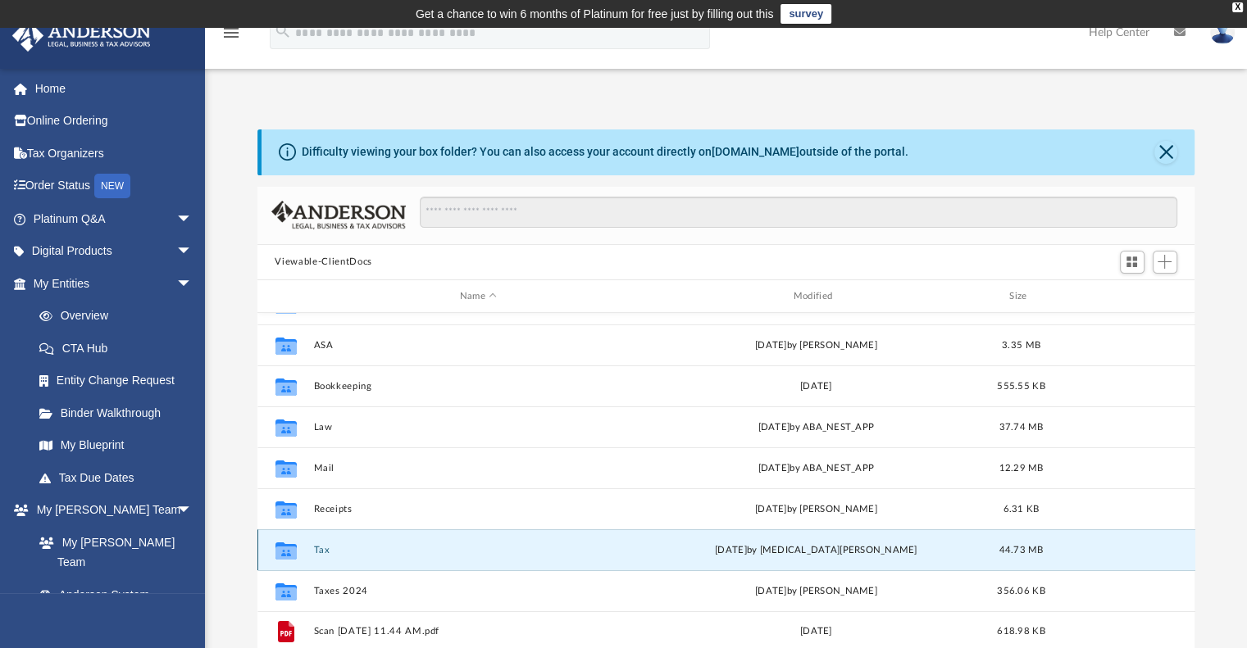
click at [288, 558] on icon "grid" at bounding box center [285, 553] width 21 height 13
click at [344, 553] on button "Tax" at bounding box center [478, 550] width 330 height 11
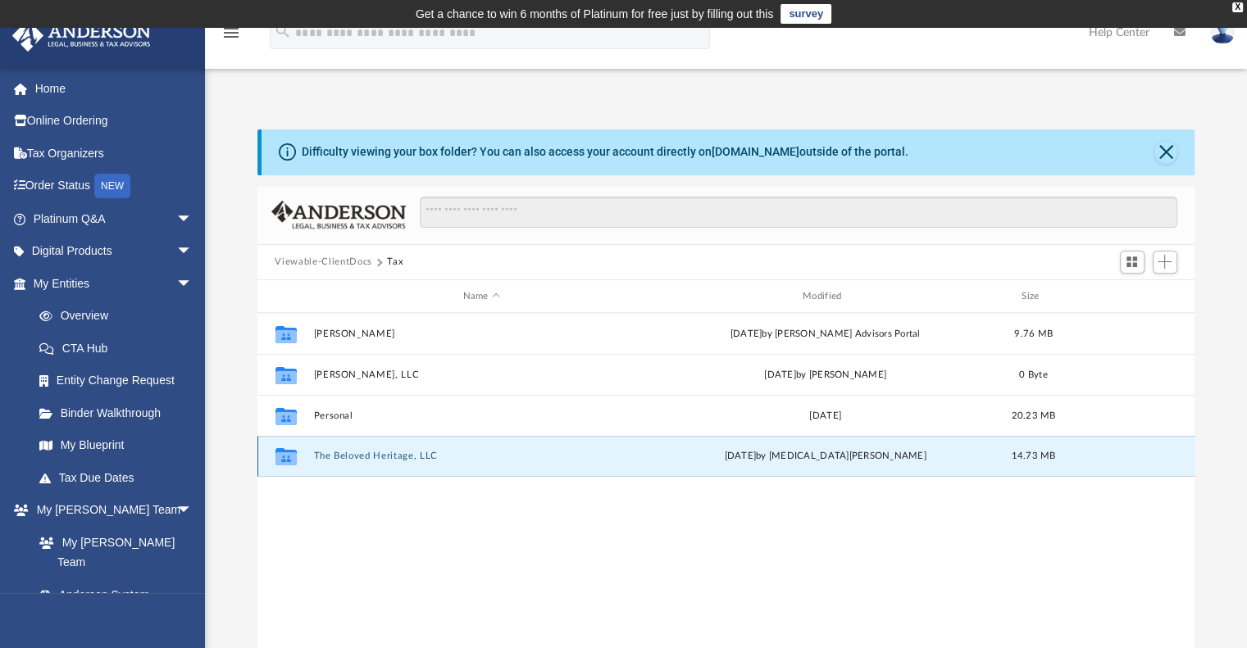
click at [347, 452] on button "The Beloved Heritage, LLC" at bounding box center [481, 457] width 336 height 11
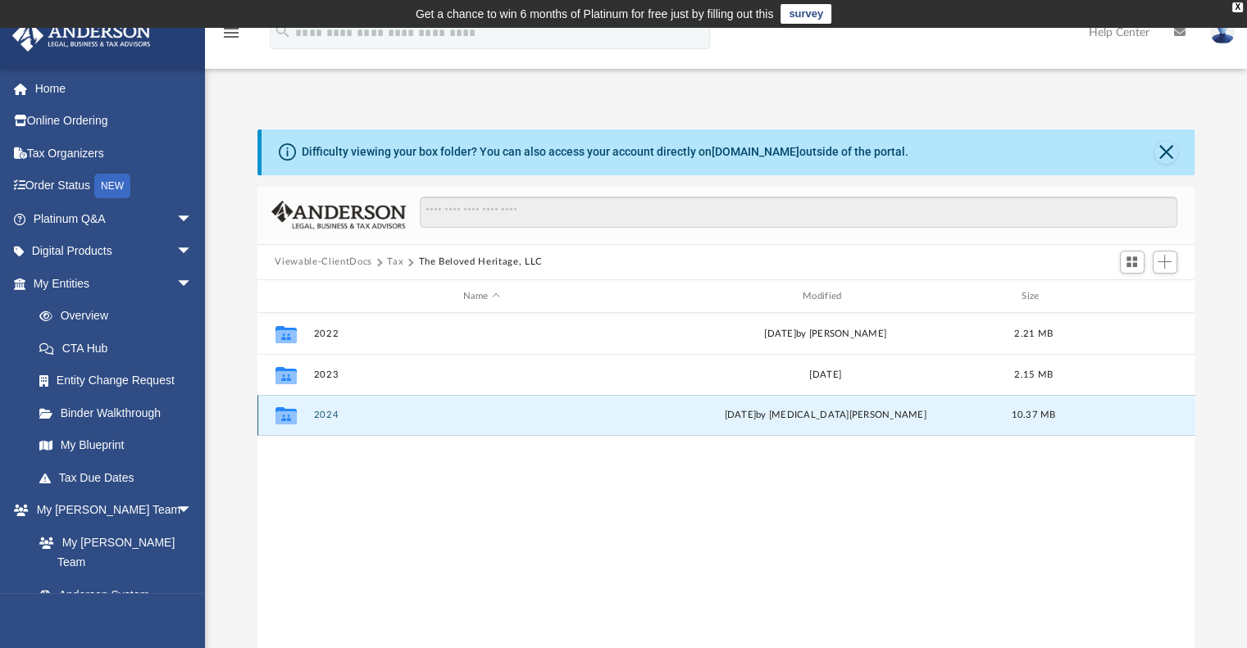
click at [325, 415] on button "2024" at bounding box center [481, 416] width 336 height 11
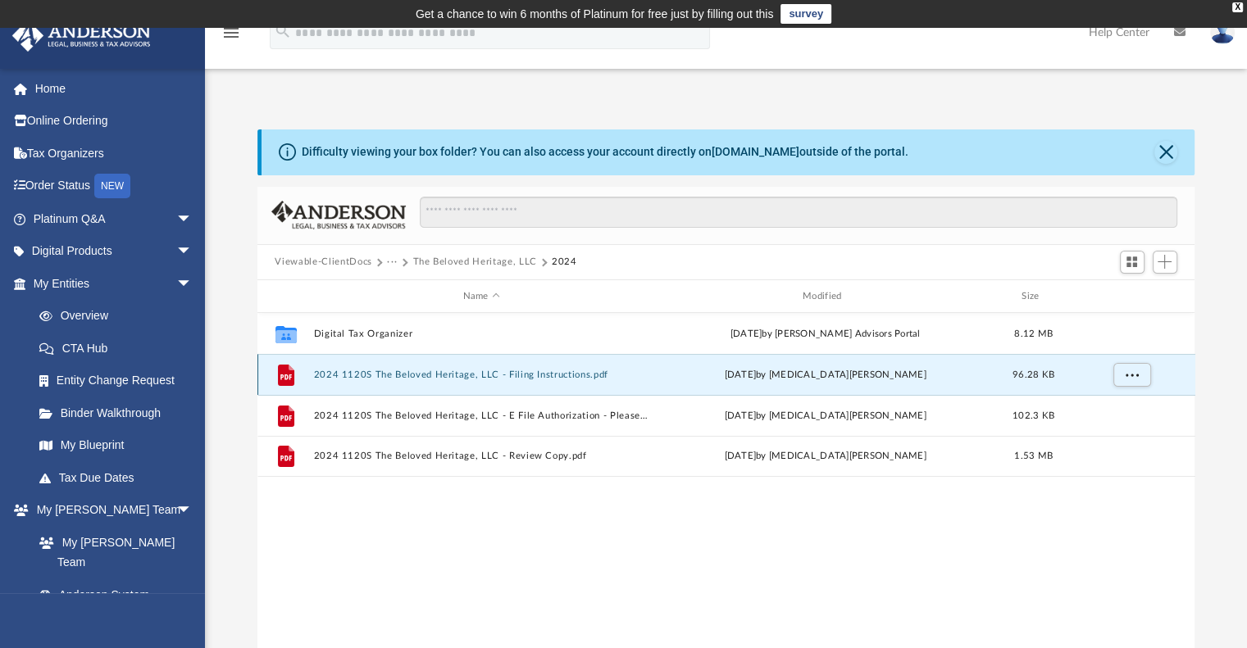
click at [411, 370] on button "2024 1120S The Beloved Heritage, LLC - Filing Instructions.pdf" at bounding box center [481, 375] width 336 height 11
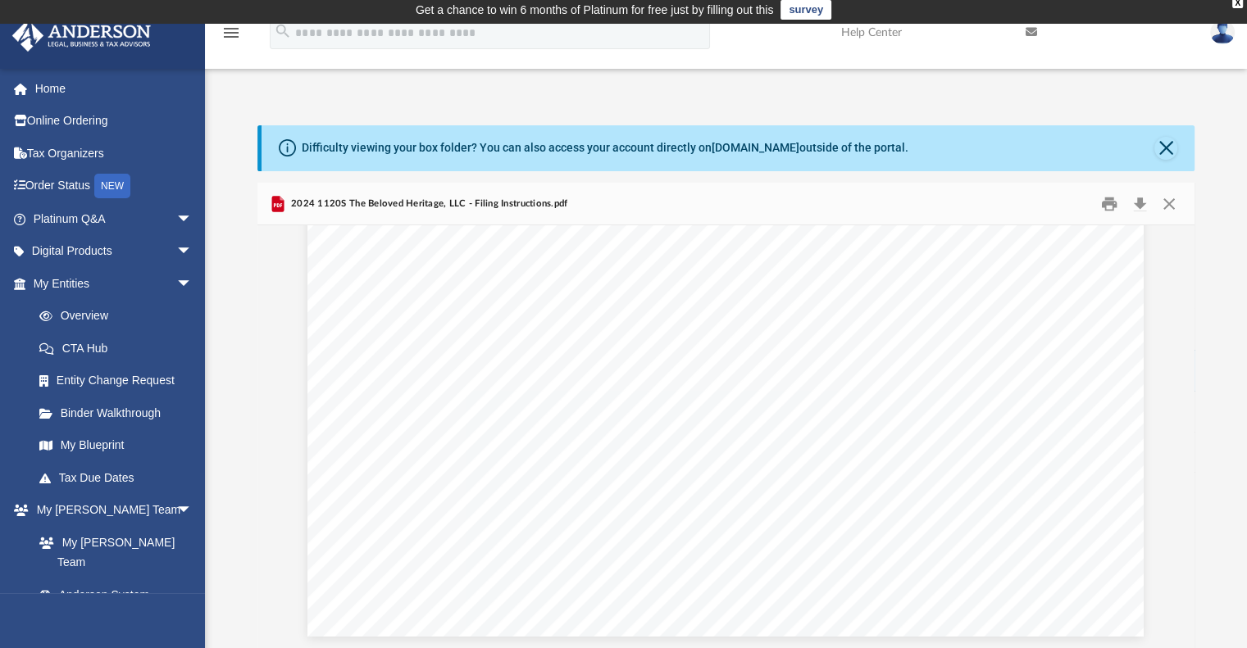
scroll to position [2412, 0]
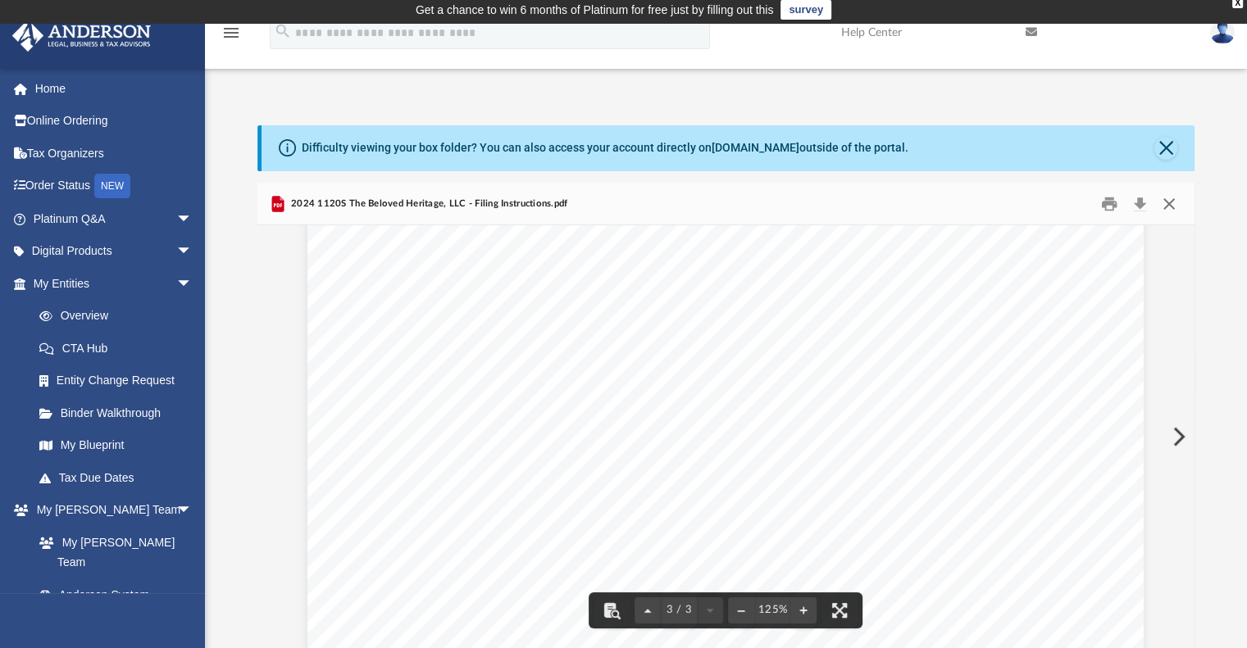
click at [1164, 199] on button "Close" at bounding box center [1169, 203] width 30 height 25
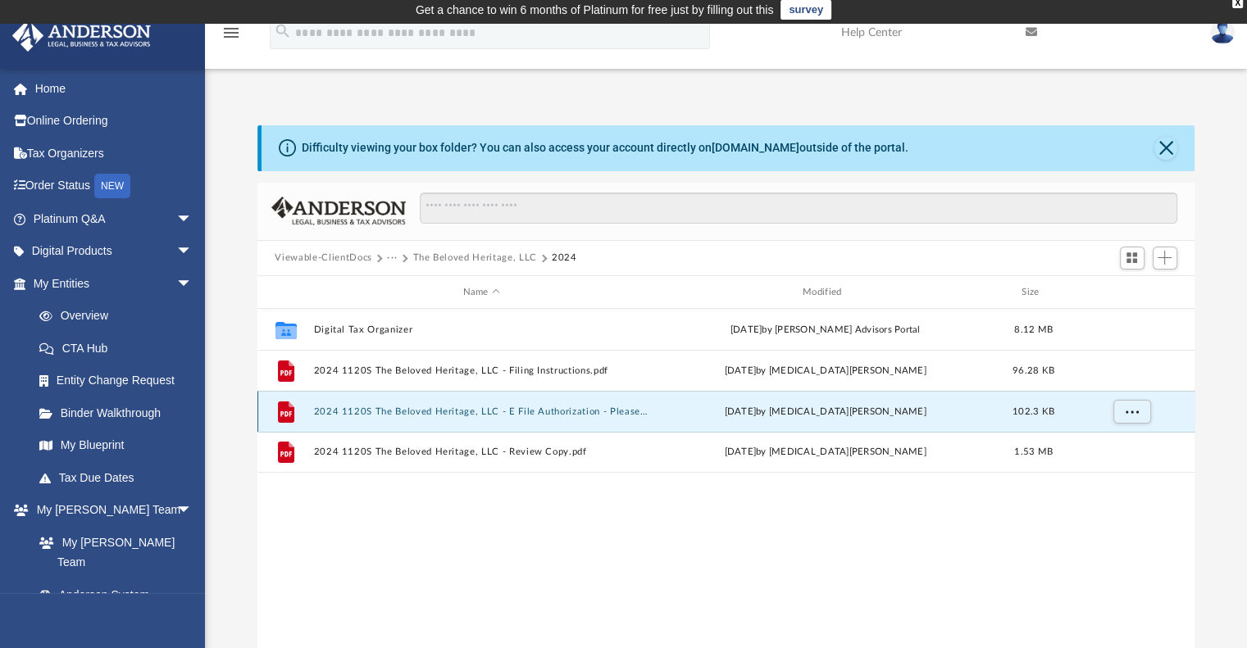
click at [402, 408] on button "2024 1120S The Beloved Heritage, LLC - E File Authorization - Please Sign.pdf" at bounding box center [481, 412] width 336 height 11
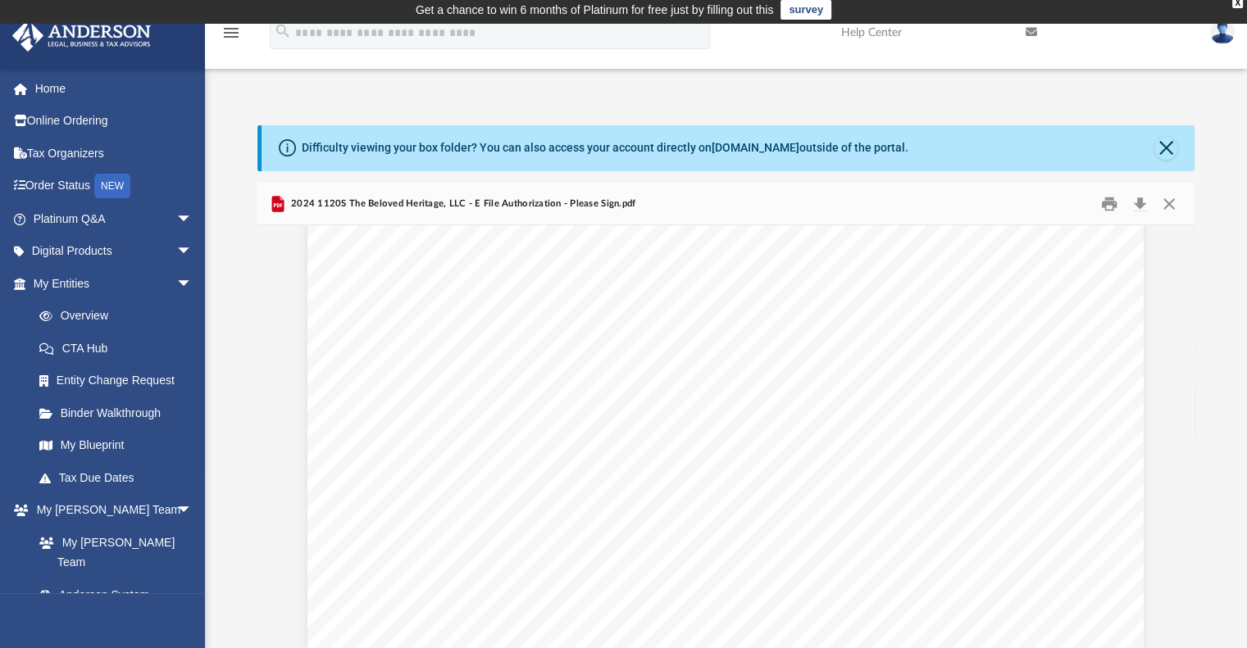
scroll to position [0, 0]
click at [1161, 157] on button "Close" at bounding box center [1165, 148] width 23 height 23
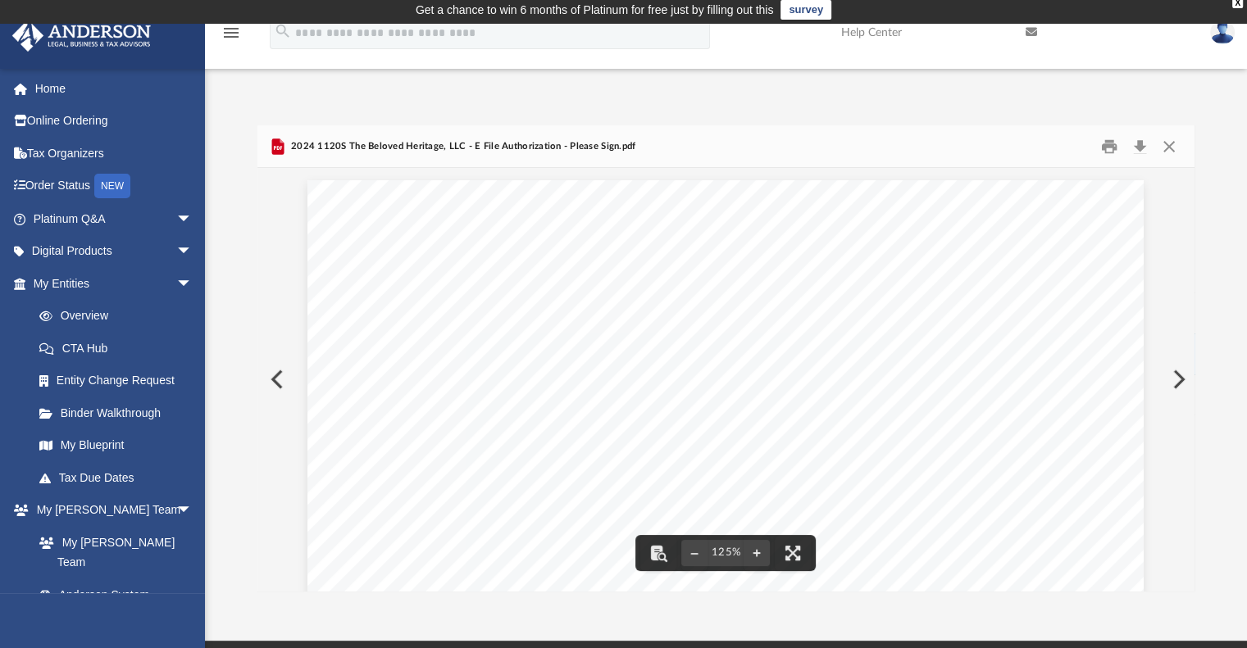
click at [1162, 148] on button "Close" at bounding box center [1169, 146] width 30 height 25
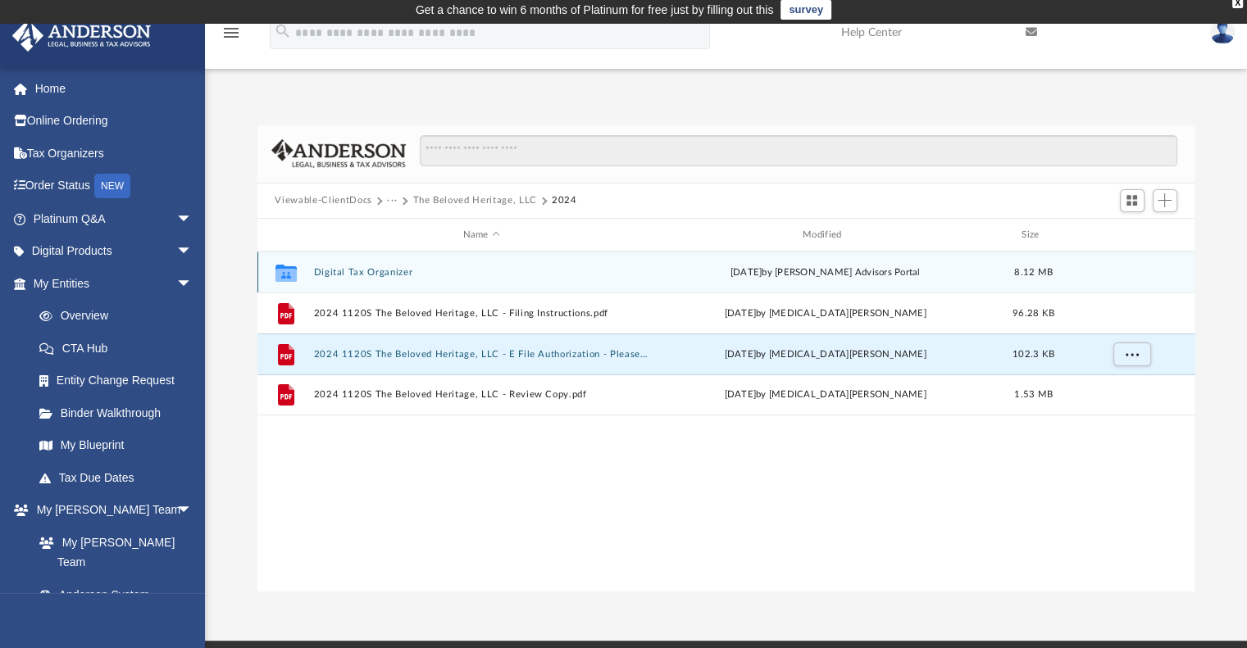
click at [297, 275] on icon "Collaborated Folder" at bounding box center [285, 273] width 26 height 26
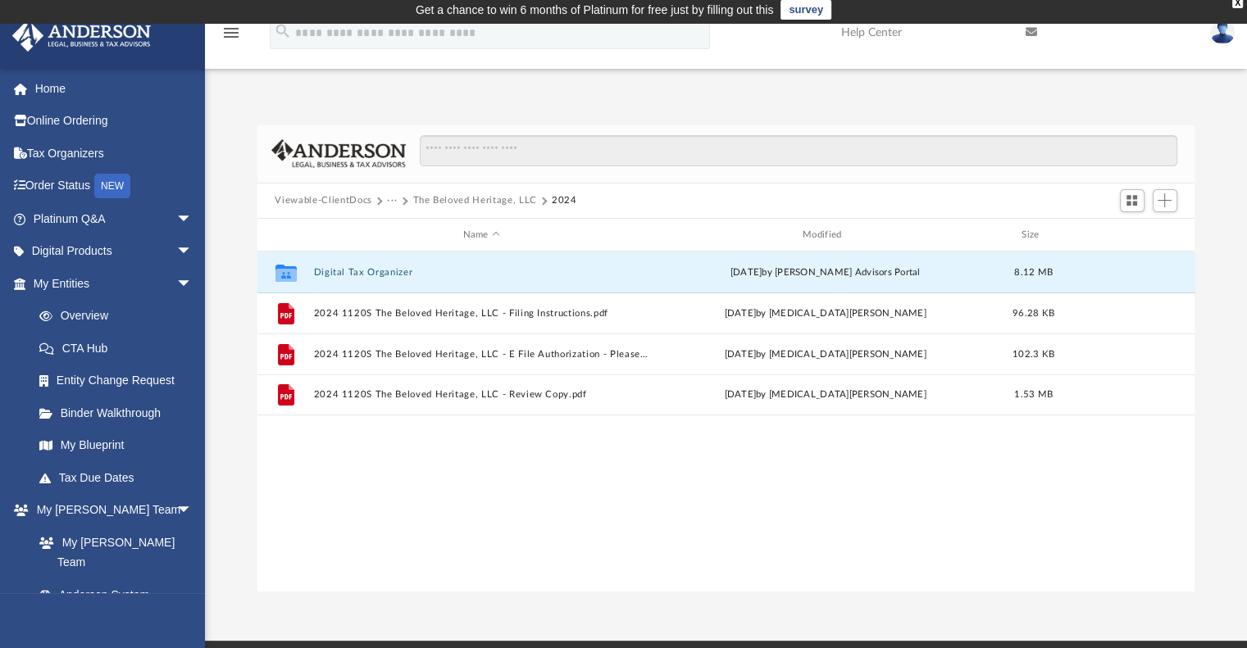
click at [438, 196] on button "The Beloved Heritage, LLC" at bounding box center [474, 200] width 124 height 15
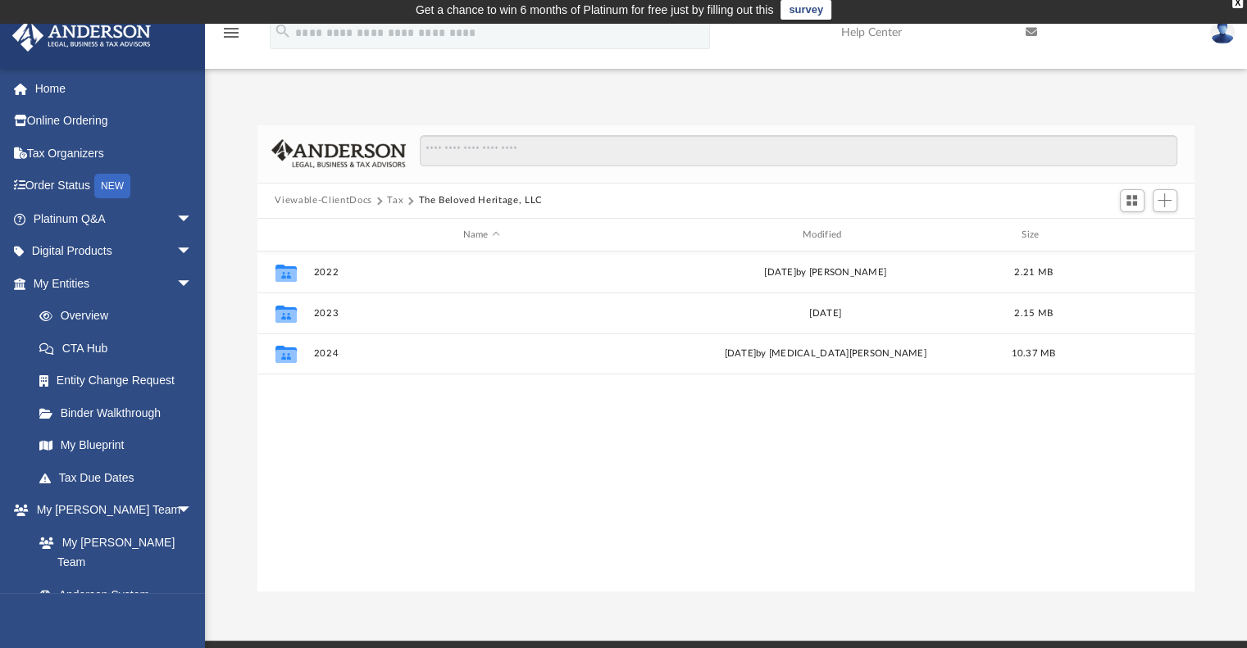
click at [397, 201] on button "Tax" at bounding box center [395, 200] width 16 height 15
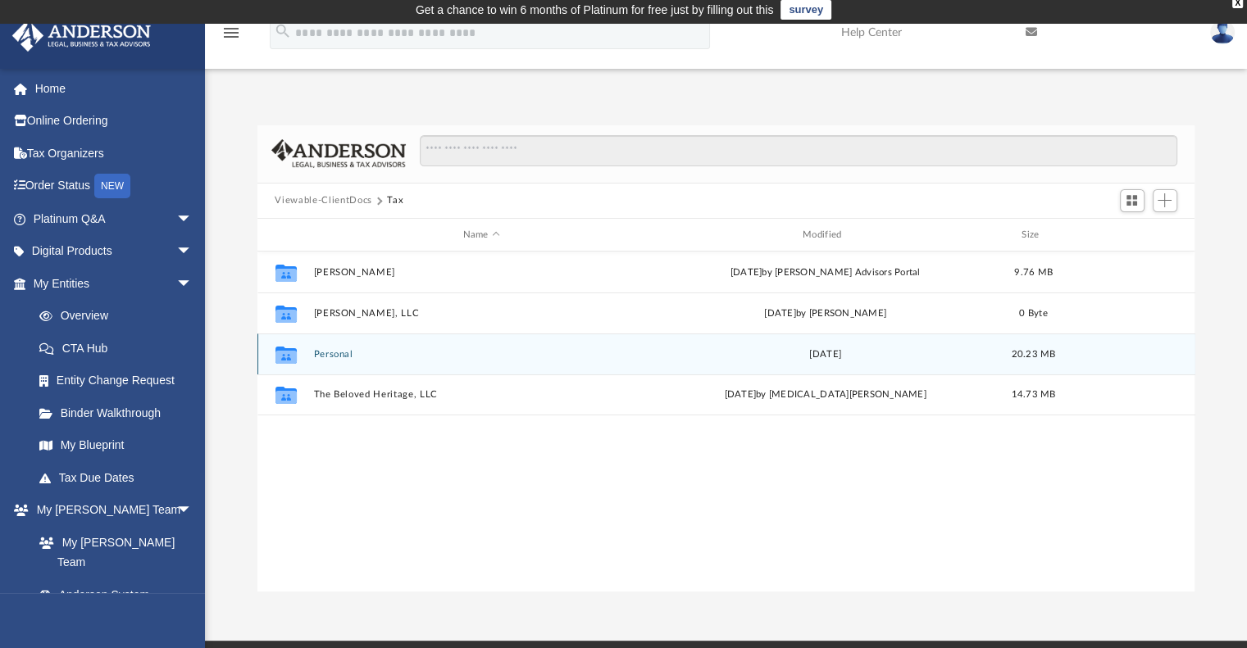
click at [341, 353] on button "Personal" at bounding box center [481, 354] width 336 height 11
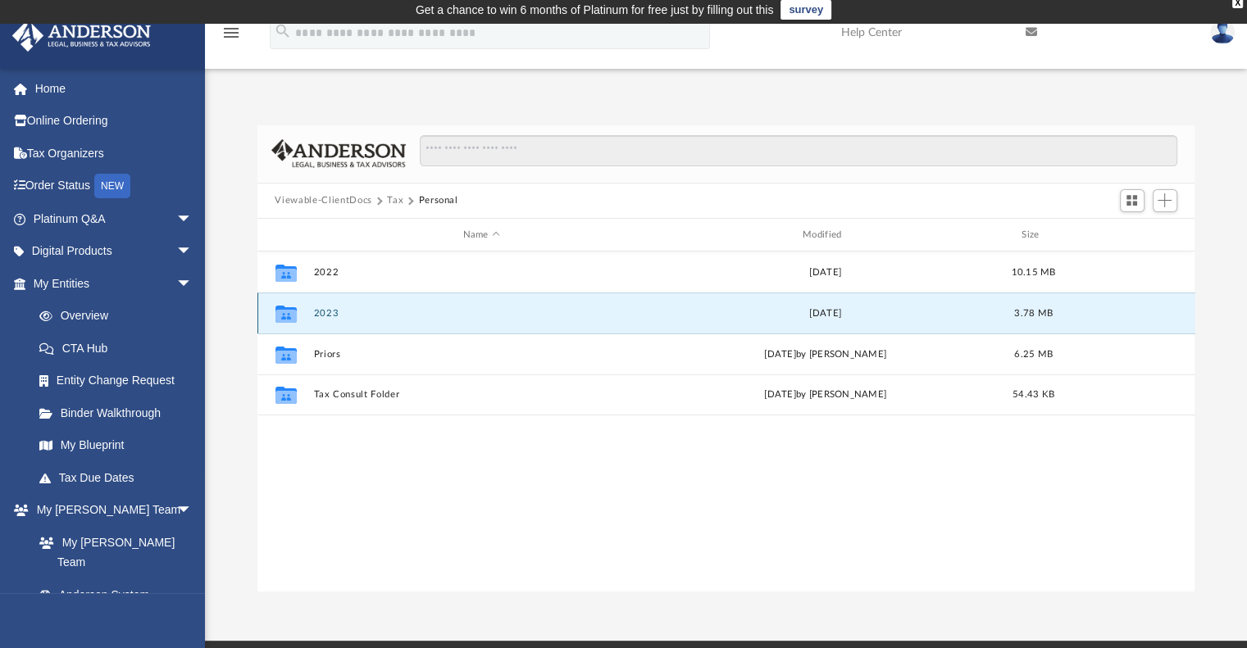
click at [325, 312] on button "2023" at bounding box center [481, 313] width 336 height 11
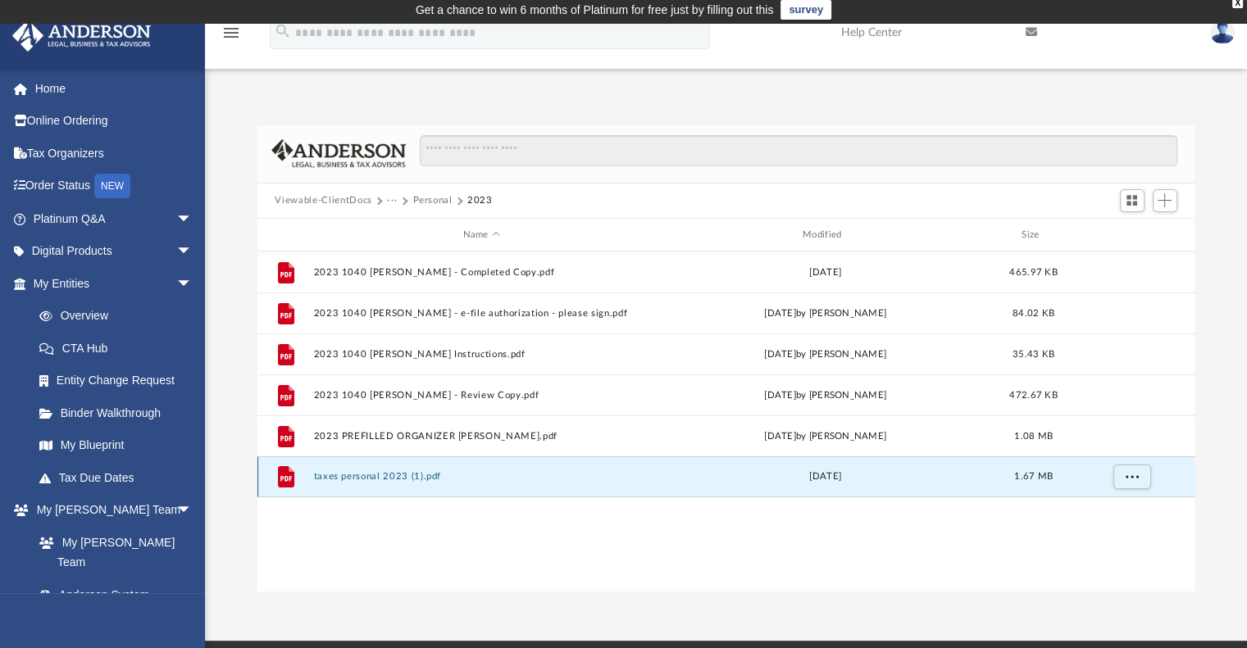
click at [380, 479] on button "taxes personal 2023 (1).pdf" at bounding box center [481, 477] width 336 height 11
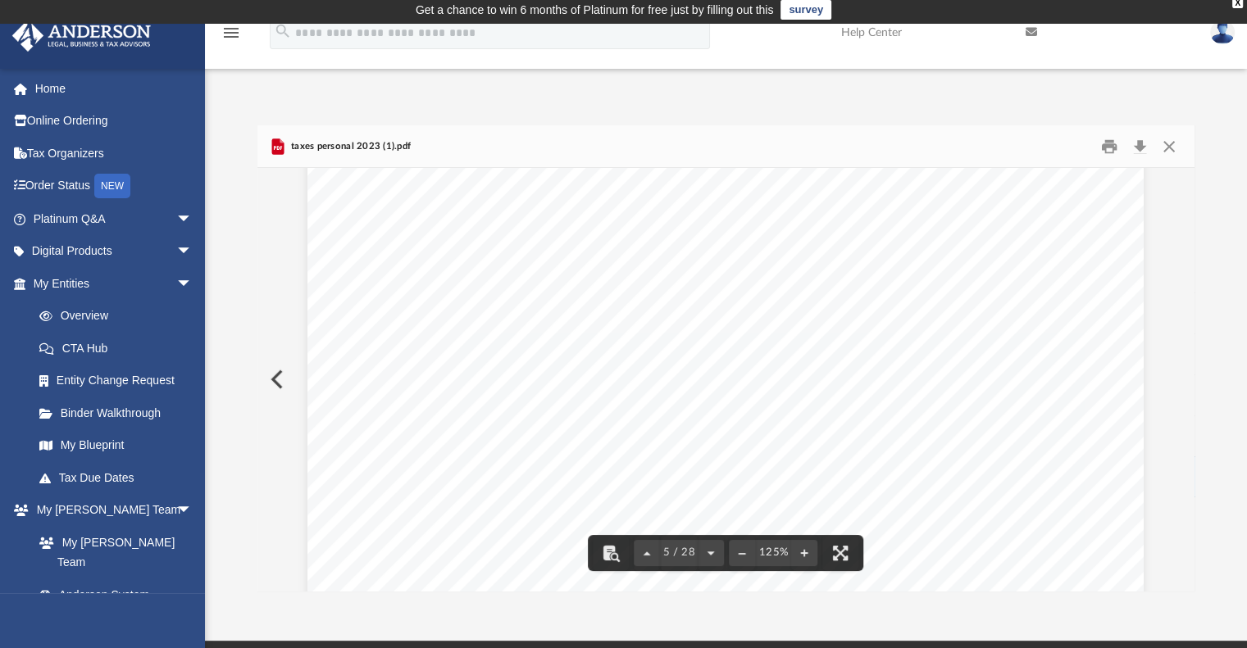
scroll to position [5491, 0]
